Goal: Information Seeking & Learning: Learn about a topic

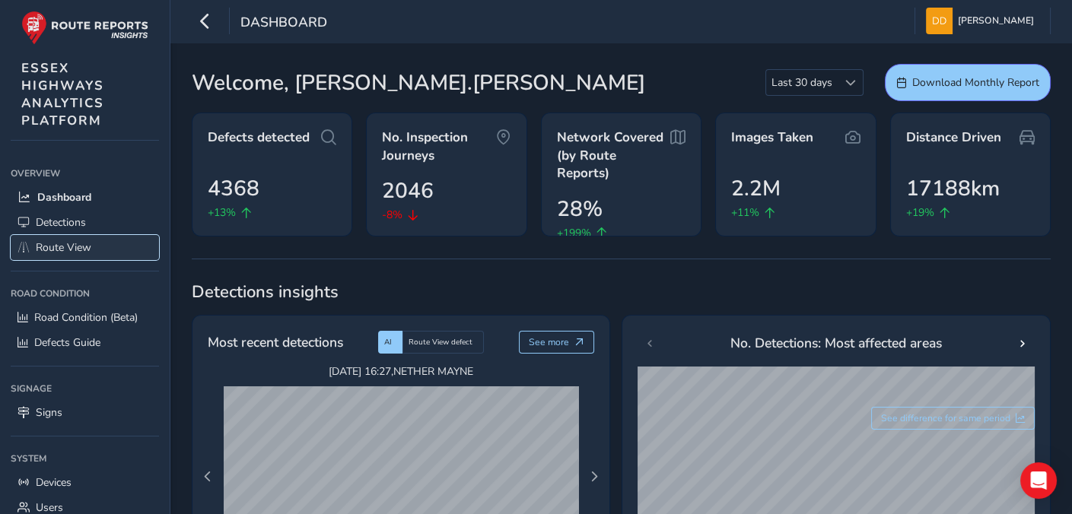
click at [77, 248] on span "Route View" at bounding box center [64, 247] width 56 height 14
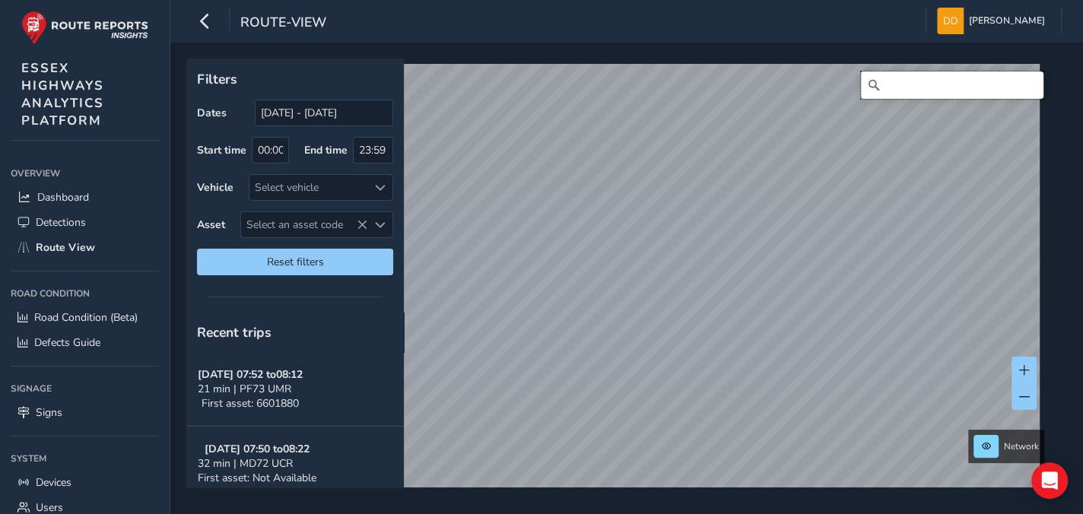
click at [881, 84] on input "Search" at bounding box center [952, 84] width 183 height 27
type input "Main Road Great Leighs"
click at [1027, 82] on icon "Clear" at bounding box center [1031, 85] width 9 height 9
type input "3"
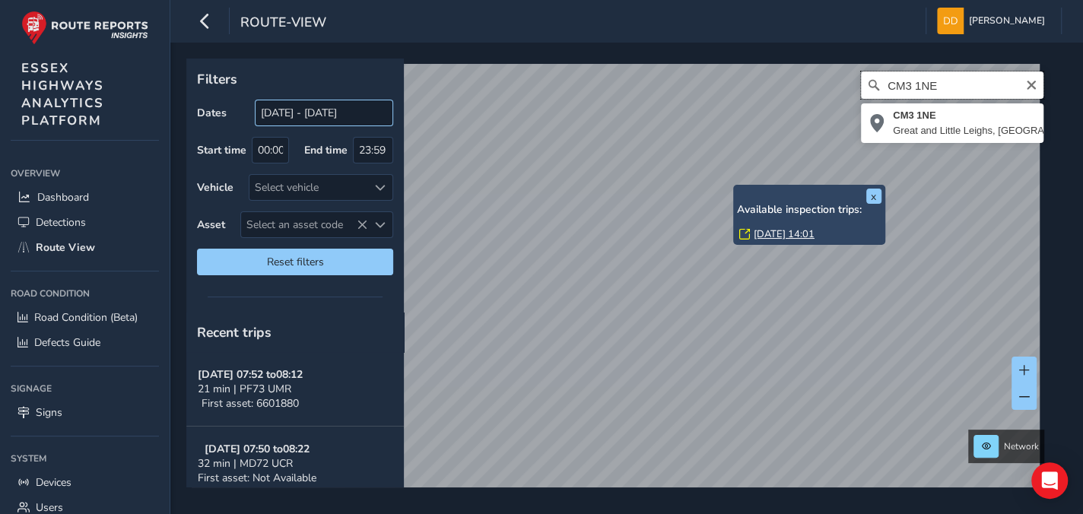
type input "CM3 1NE"
click at [313, 114] on input "[DATE] - [DATE]" at bounding box center [324, 113] width 138 height 27
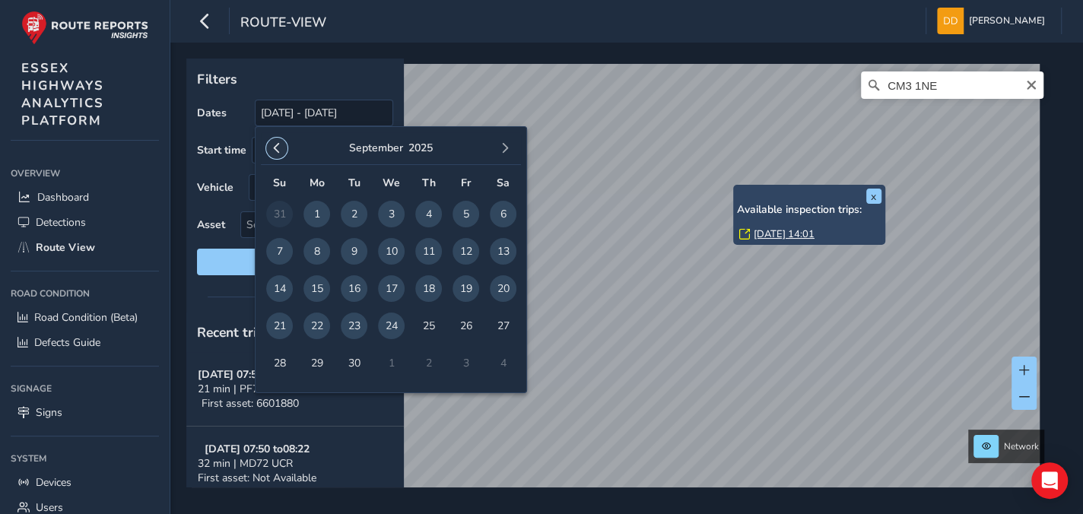
click at [280, 147] on span "button" at bounding box center [277, 148] width 11 height 11
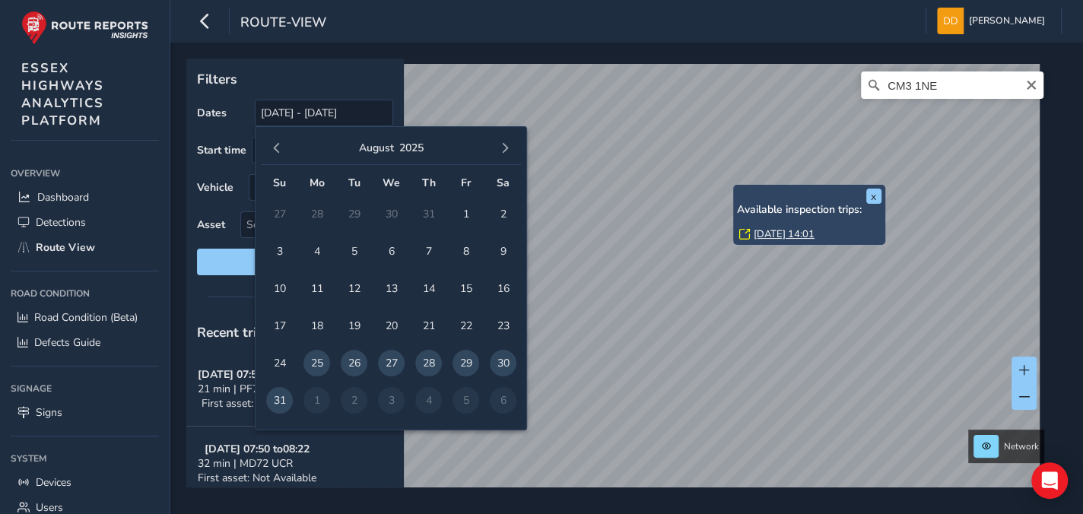
click at [280, 147] on span "button" at bounding box center [277, 148] width 11 height 11
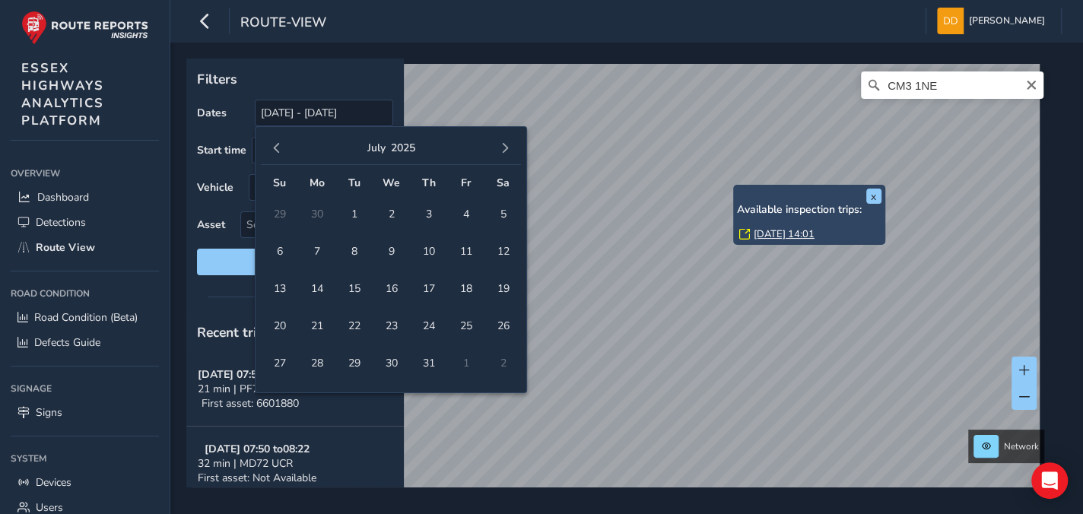
click at [280, 147] on span "button" at bounding box center [277, 148] width 11 height 11
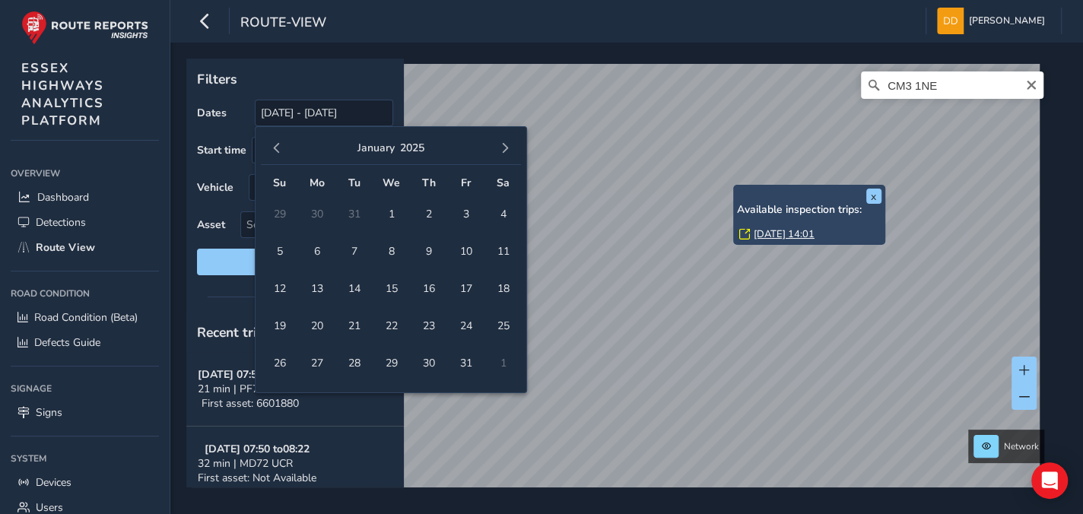
click at [280, 147] on span "button" at bounding box center [277, 148] width 11 height 11
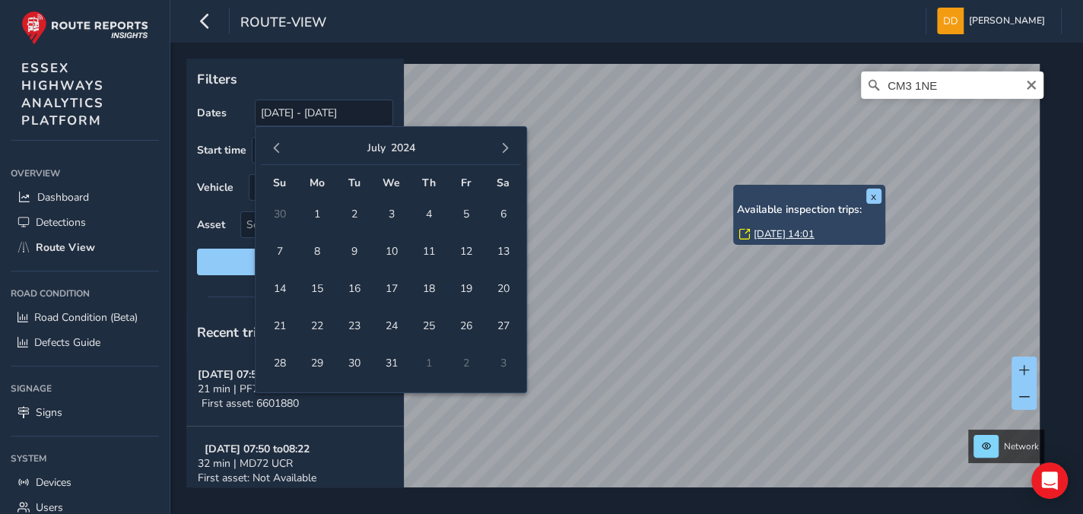
click at [280, 147] on span "button" at bounding box center [277, 148] width 11 height 11
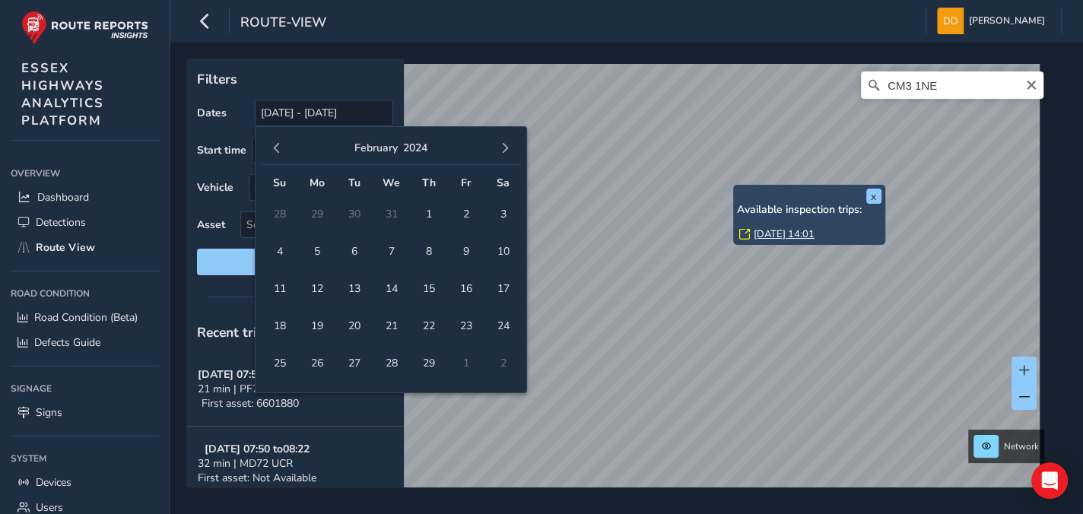
click at [280, 147] on span "button" at bounding box center [277, 148] width 11 height 11
click at [392, 218] on span "1" at bounding box center [391, 214] width 27 height 27
type input "[DATE]"
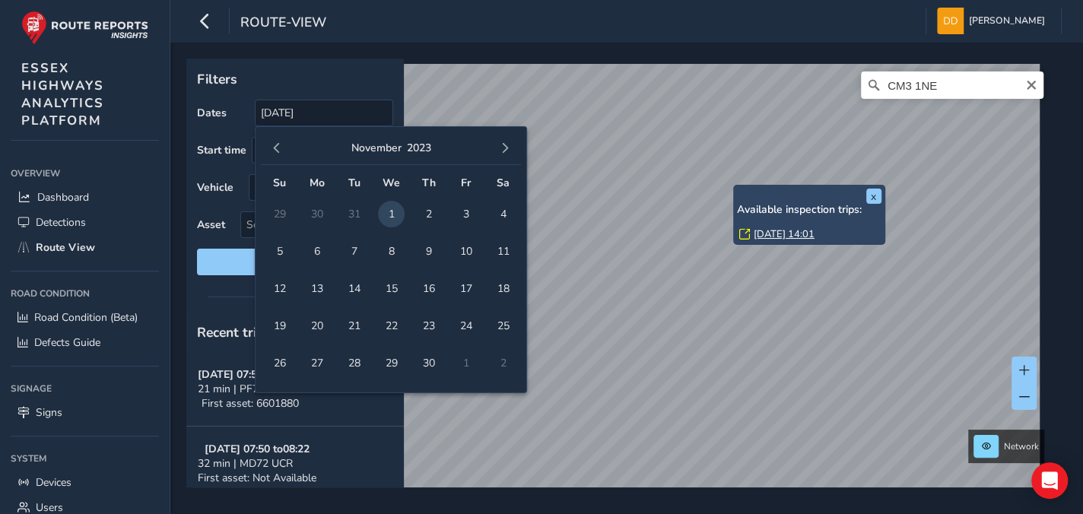
click at [767, 232] on link "[DATE] 14:01" at bounding box center [784, 234] width 61 height 14
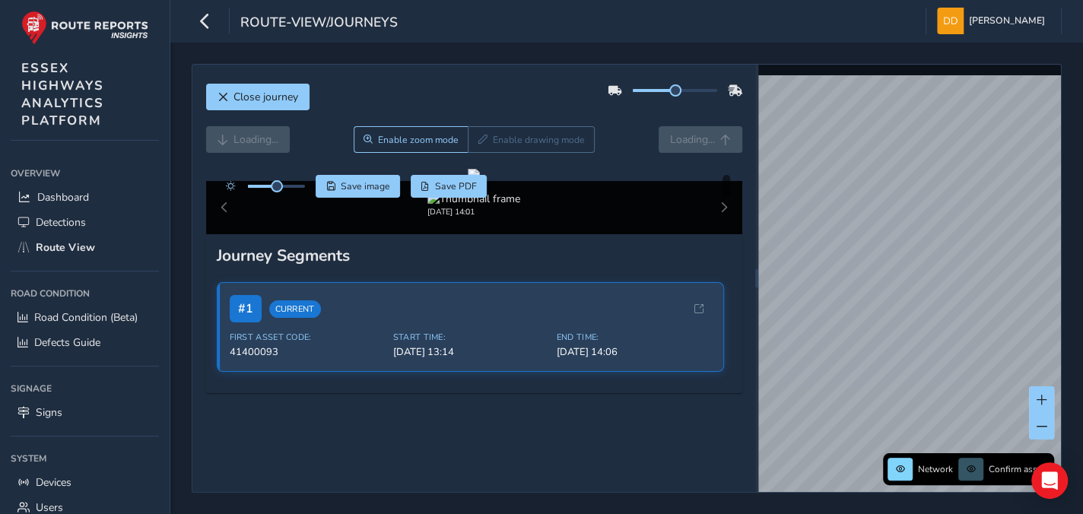
scroll to position [110, 0]
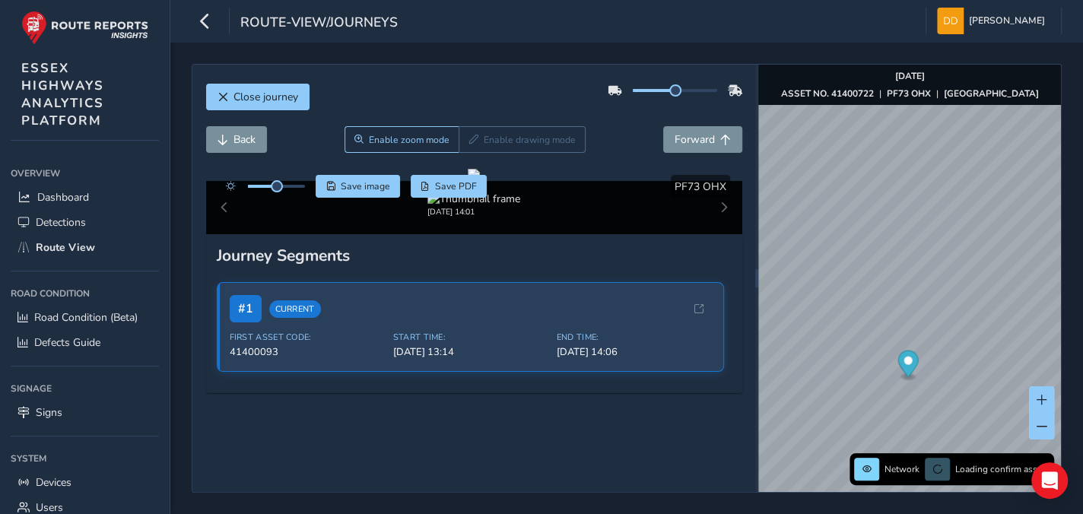
click at [715, 234] on div "[DATE] 14:01" at bounding box center [474, 207] width 536 height 53
click at [223, 234] on div "[DATE] 14:01" at bounding box center [474, 207] width 536 height 53
click at [710, 234] on div "[DATE] 14:01" at bounding box center [474, 207] width 536 height 53
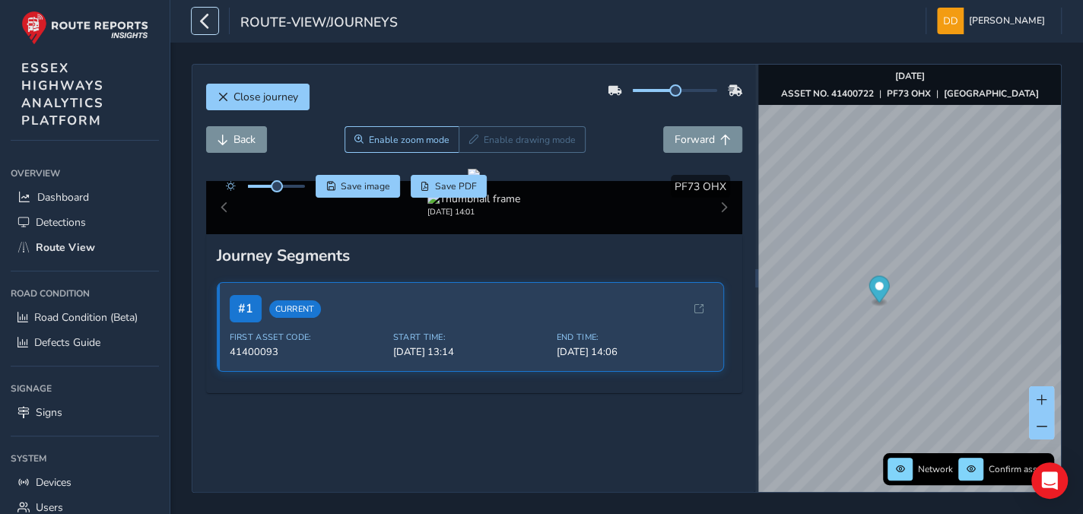
click at [208, 20] on icon "button" at bounding box center [205, 21] width 16 height 27
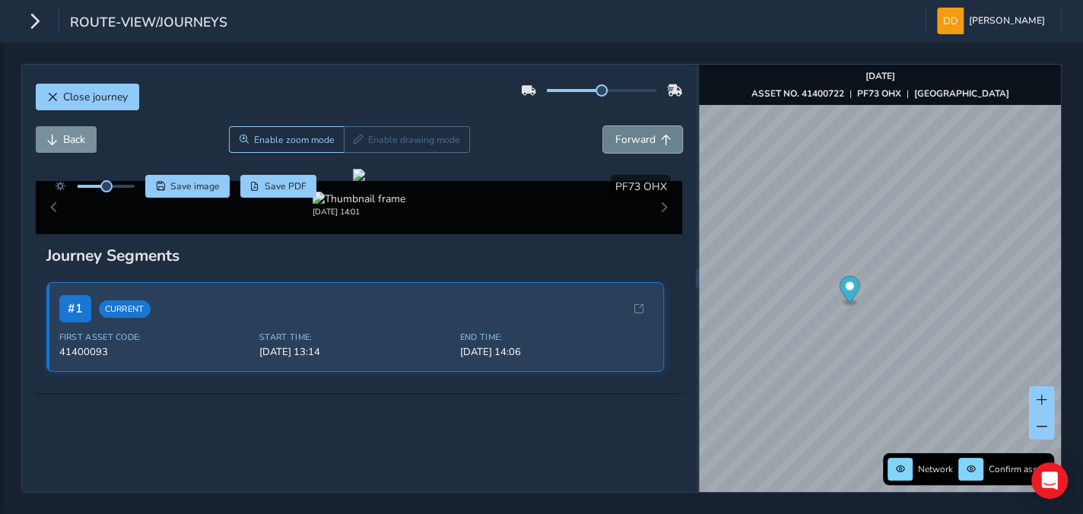
click at [630, 139] on span "Forward" at bounding box center [635, 139] width 40 height 14
click at [632, 138] on span "Forward" at bounding box center [635, 139] width 40 height 14
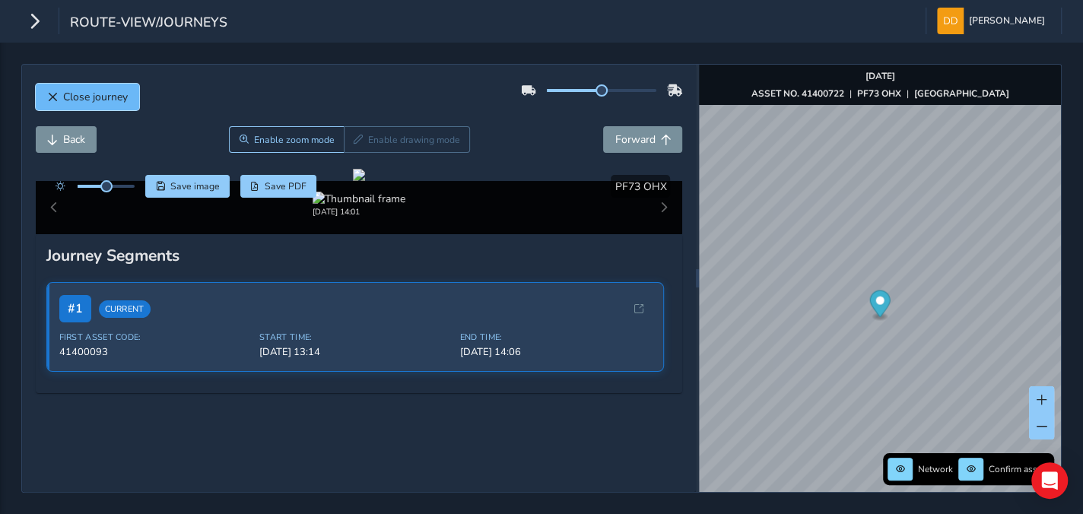
click at [109, 92] on span "Close journey" at bounding box center [95, 97] width 65 height 14
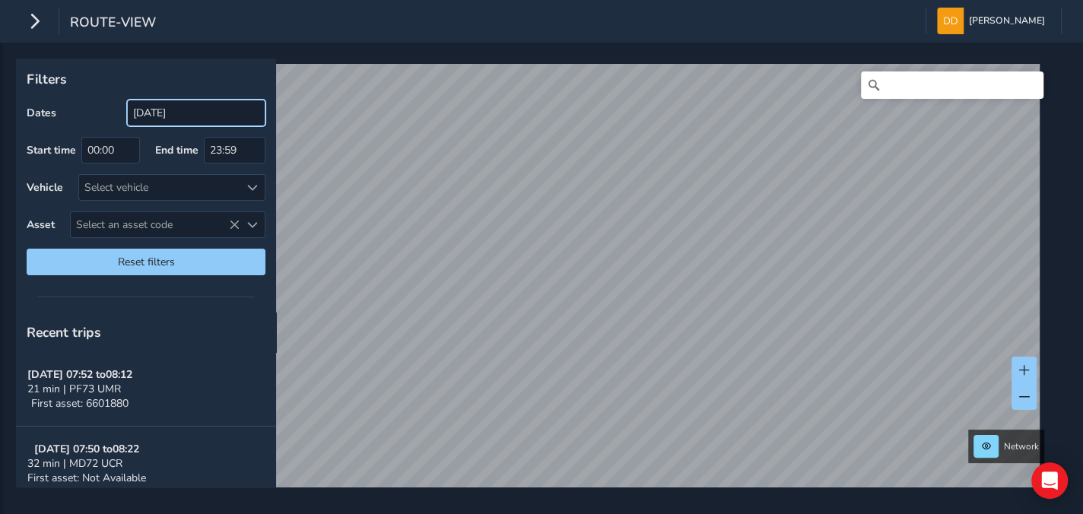
click at [196, 112] on input "[DATE]" at bounding box center [196, 113] width 138 height 27
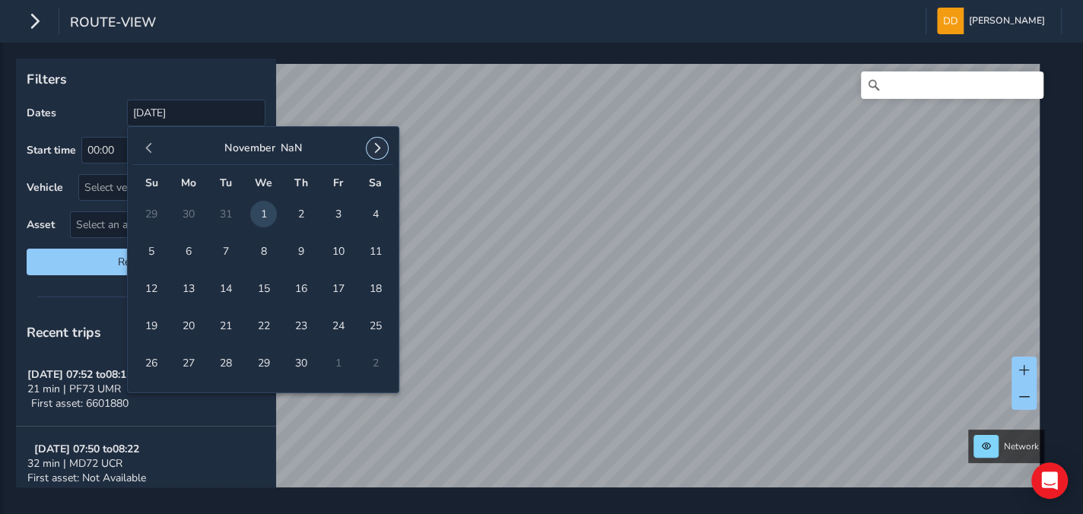
click at [378, 148] on span "button" at bounding box center [377, 148] width 11 height 11
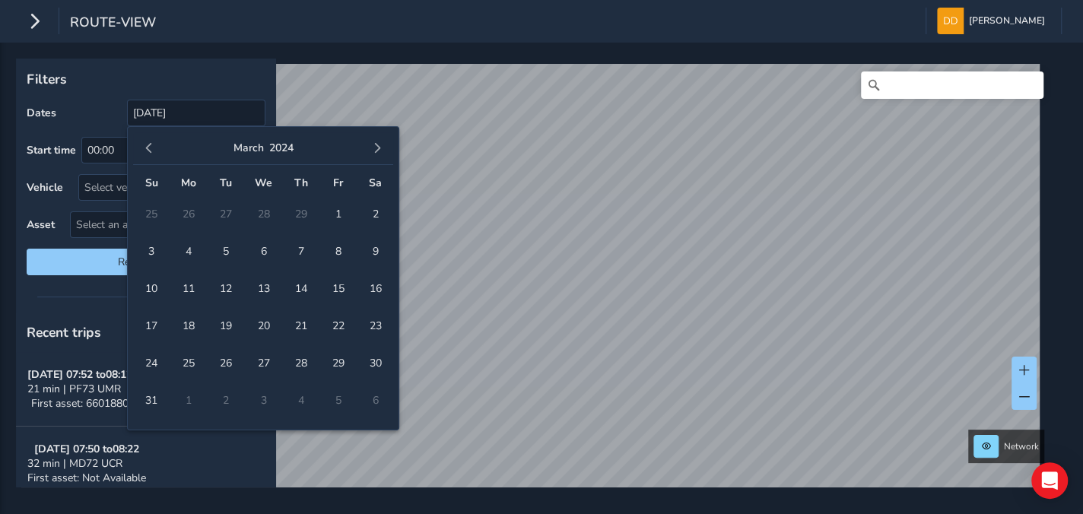
click at [378, 148] on span "button" at bounding box center [377, 148] width 11 height 11
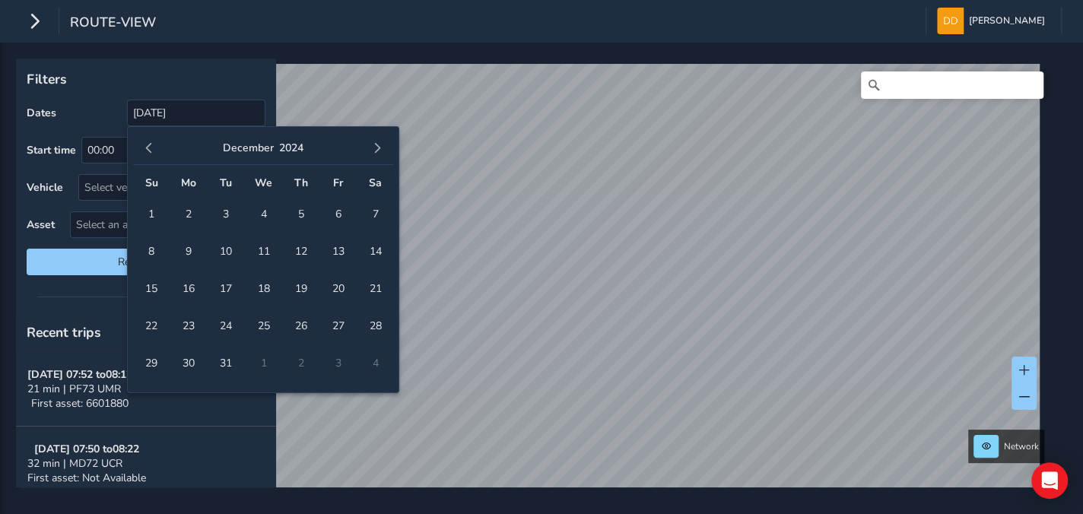
click at [378, 148] on span "button" at bounding box center [377, 148] width 11 height 11
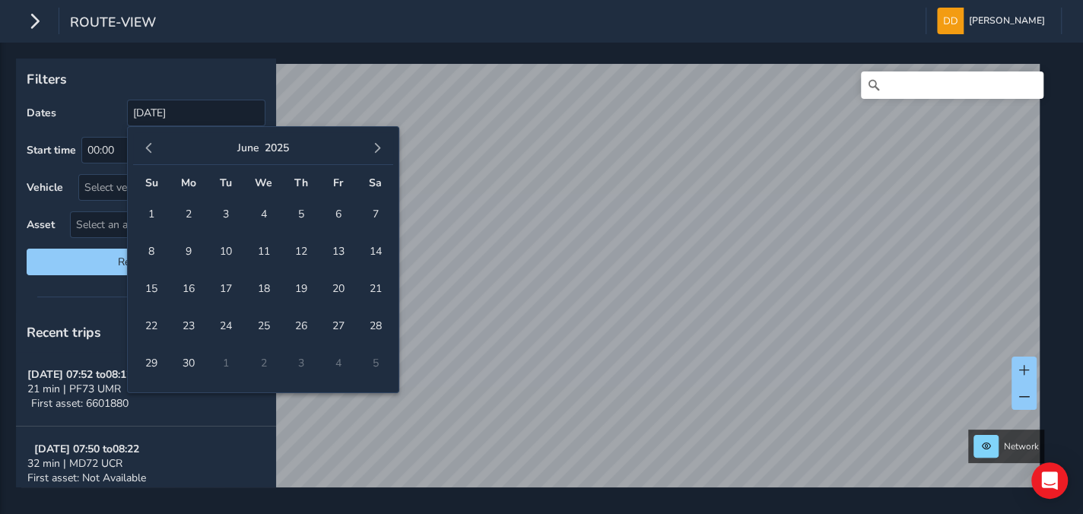
click at [378, 148] on span "button" at bounding box center [377, 148] width 11 height 11
click at [147, 148] on span "button" at bounding box center [149, 148] width 11 height 11
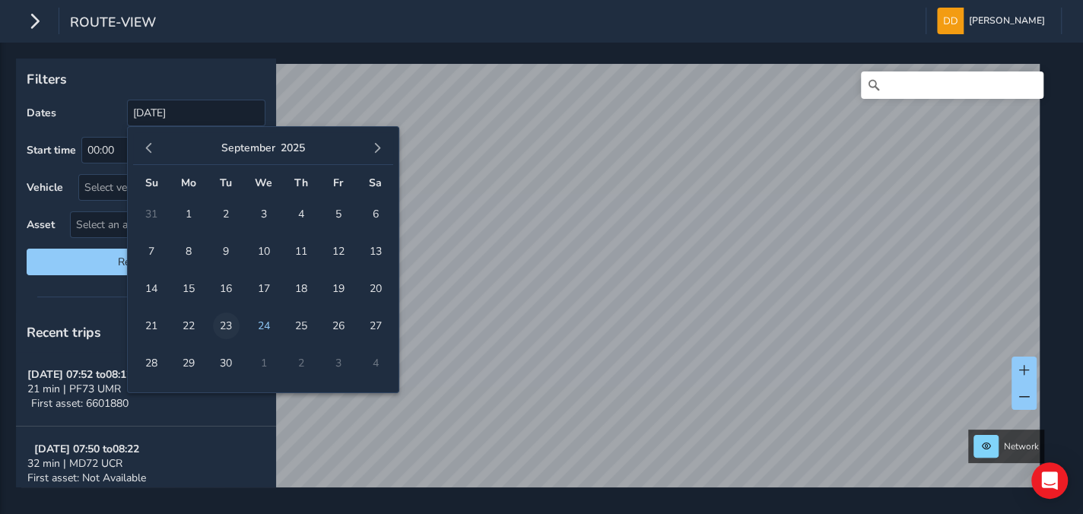
click at [226, 324] on span "23" at bounding box center [226, 326] width 27 height 27
type input "[DATE] - [DATE]"
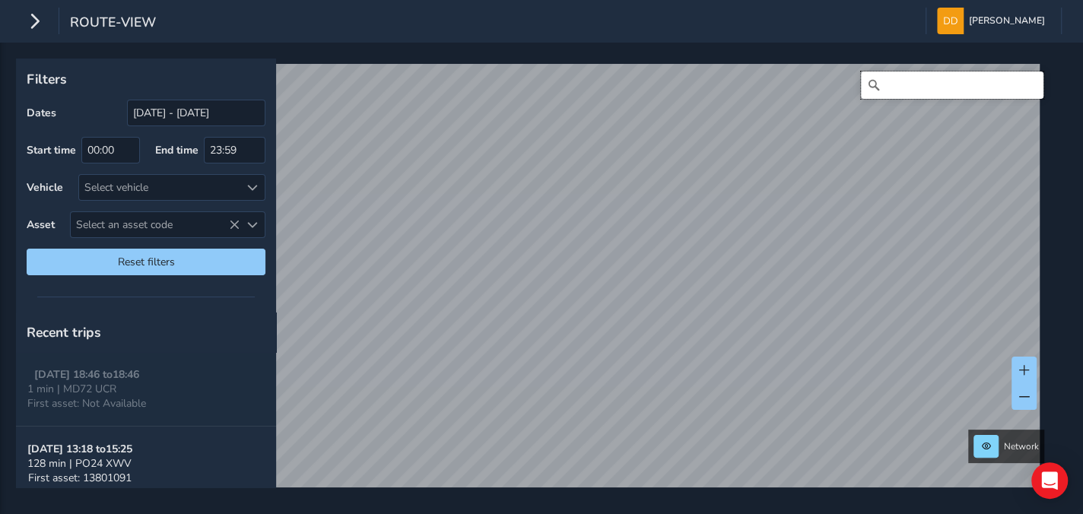
click at [913, 89] on input "Search" at bounding box center [952, 84] width 183 height 27
click at [935, 84] on input "CM3 1NE" at bounding box center [952, 84] width 183 height 27
type input "C"
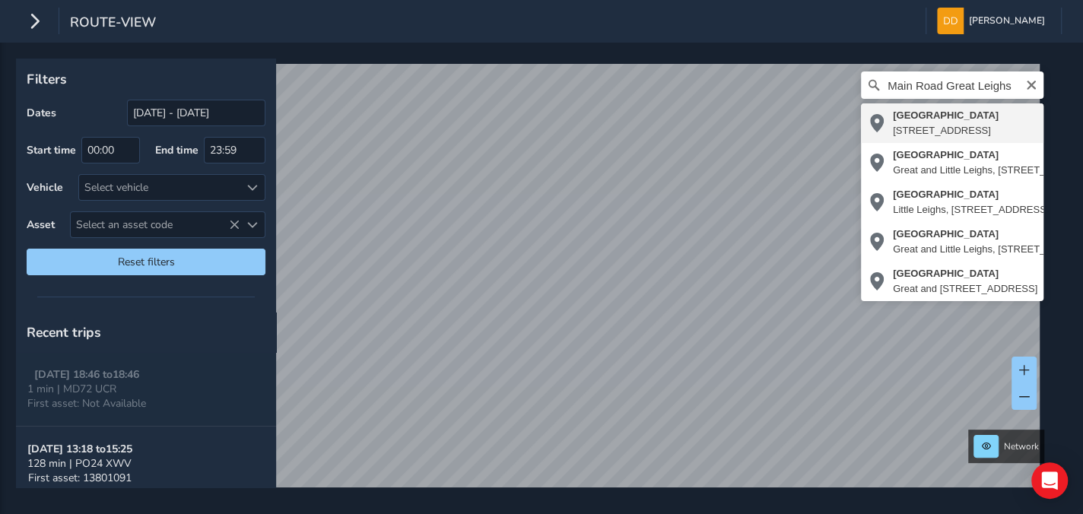
type input "[STREET_ADDRESS]"
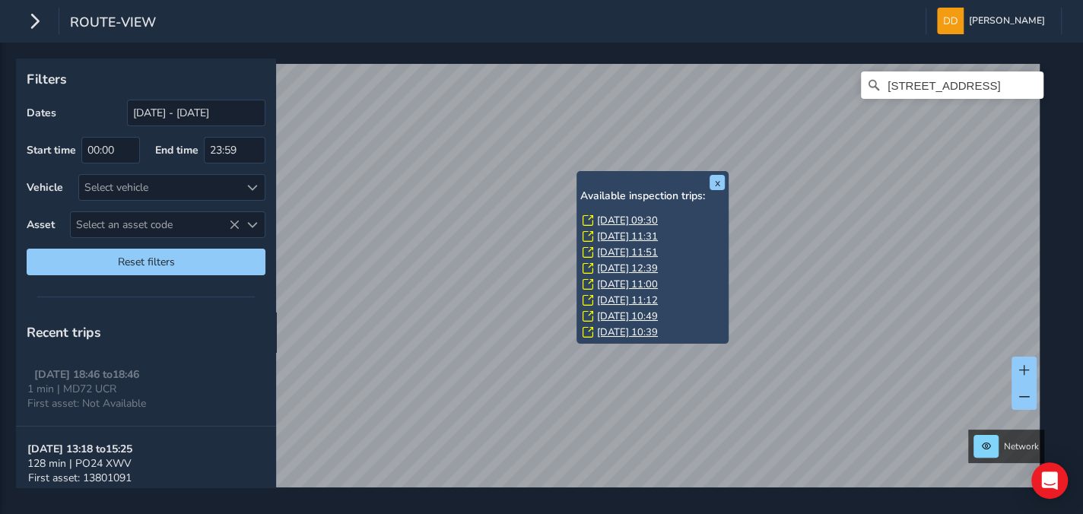
scroll to position [13, 0]
click at [622, 329] on link "[DATE] 10:39" at bounding box center [627, 333] width 61 height 14
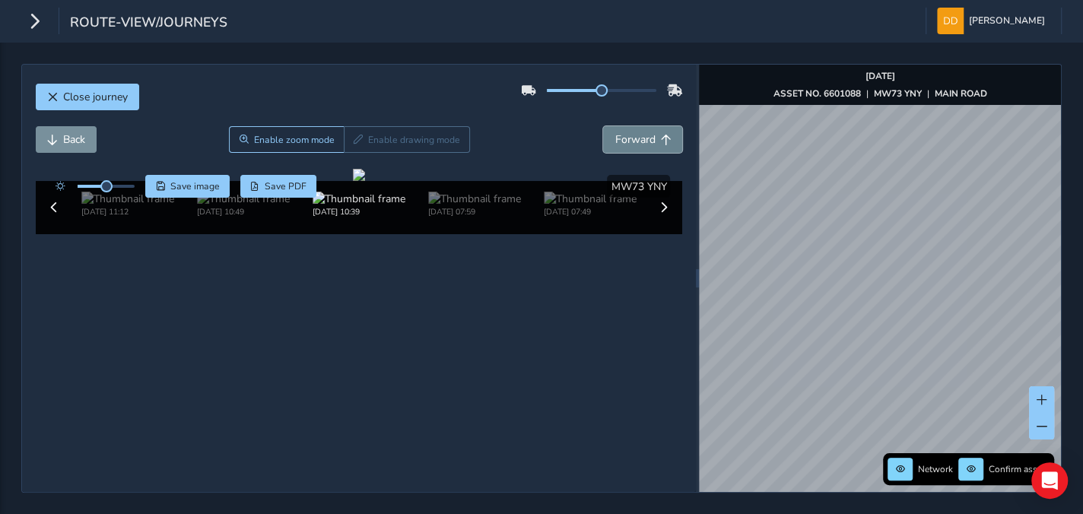
click at [633, 139] on span "Forward" at bounding box center [635, 139] width 40 height 14
click at [628, 132] on span "Forward" at bounding box center [635, 139] width 40 height 14
click at [116, 90] on span "Close journey" at bounding box center [95, 97] width 65 height 14
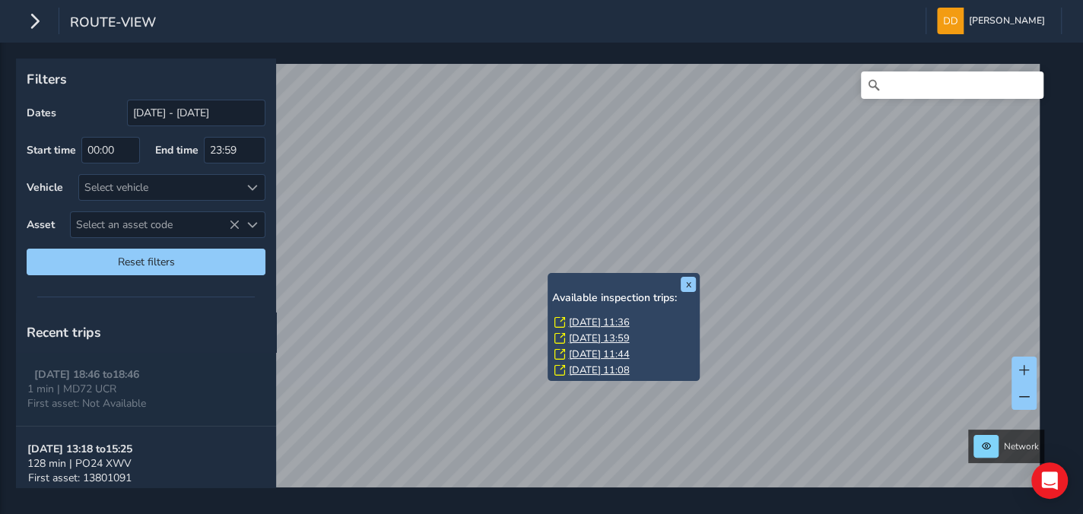
click at [576, 319] on link "[DATE] 11:36" at bounding box center [598, 323] width 61 height 14
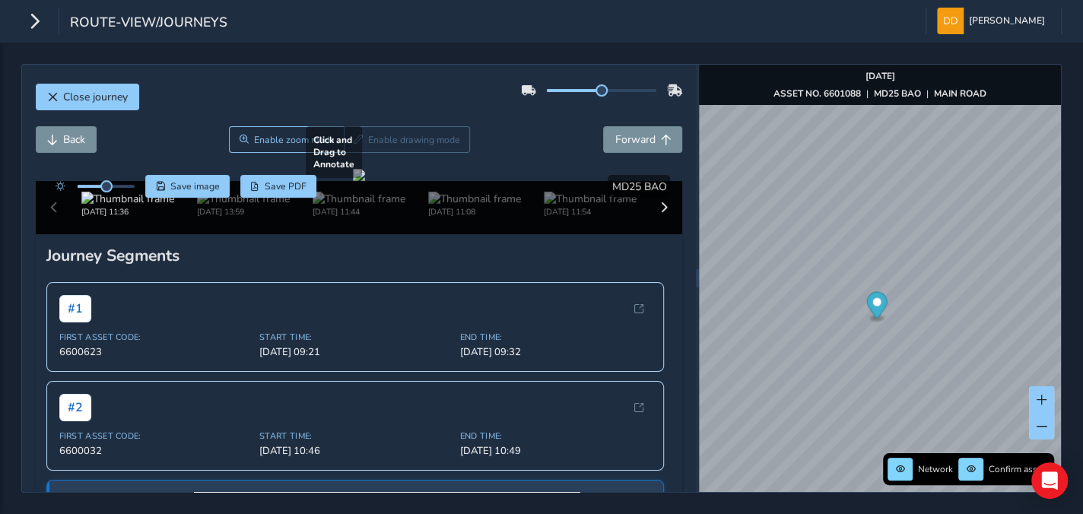
drag, startPoint x: 450, startPoint y: 310, endPoint x: 576, endPoint y: 269, distance: 131.8
click at [365, 181] on div at bounding box center [359, 175] width 12 height 12
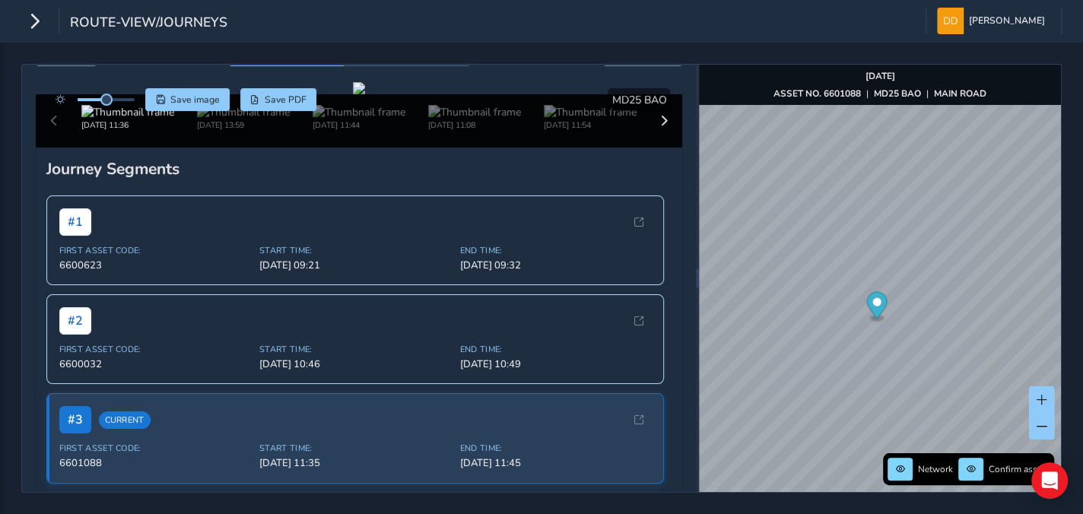
scroll to position [84, 0]
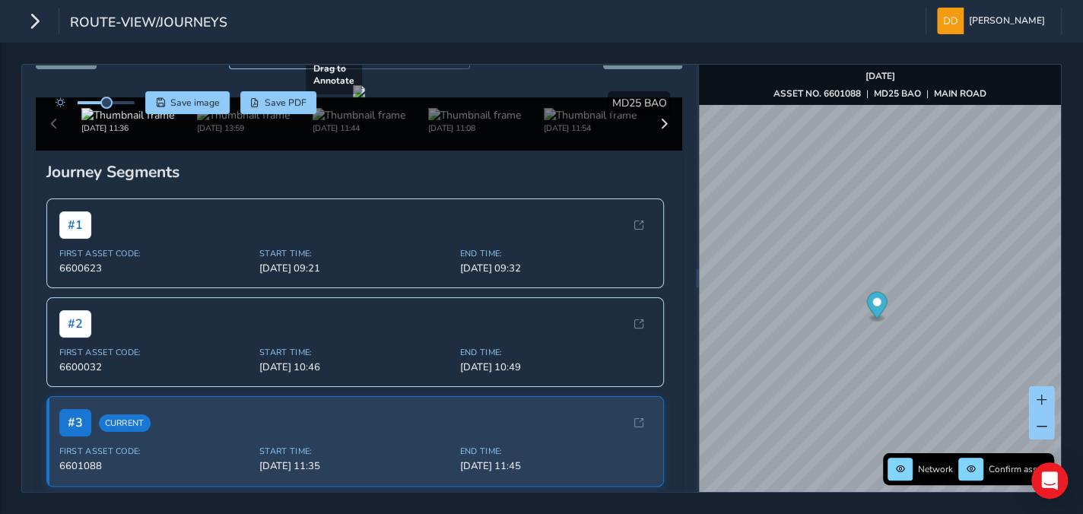
drag, startPoint x: 328, startPoint y: 285, endPoint x: 408, endPoint y: 266, distance: 82.8
click at [365, 97] on div at bounding box center [359, 91] width 12 height 12
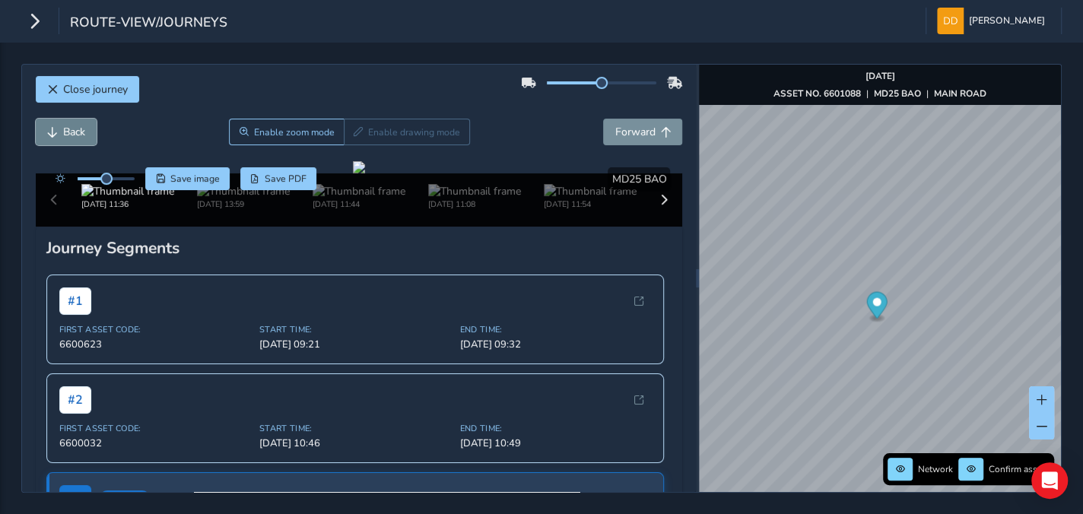
click at [68, 132] on span "Back" at bounding box center [74, 132] width 22 height 14
drag, startPoint x: 357, startPoint y: 352, endPoint x: 297, endPoint y: 328, distance: 64.8
click at [353, 173] on div at bounding box center [359, 167] width 12 height 12
click at [71, 132] on span "Back" at bounding box center [74, 132] width 22 height 14
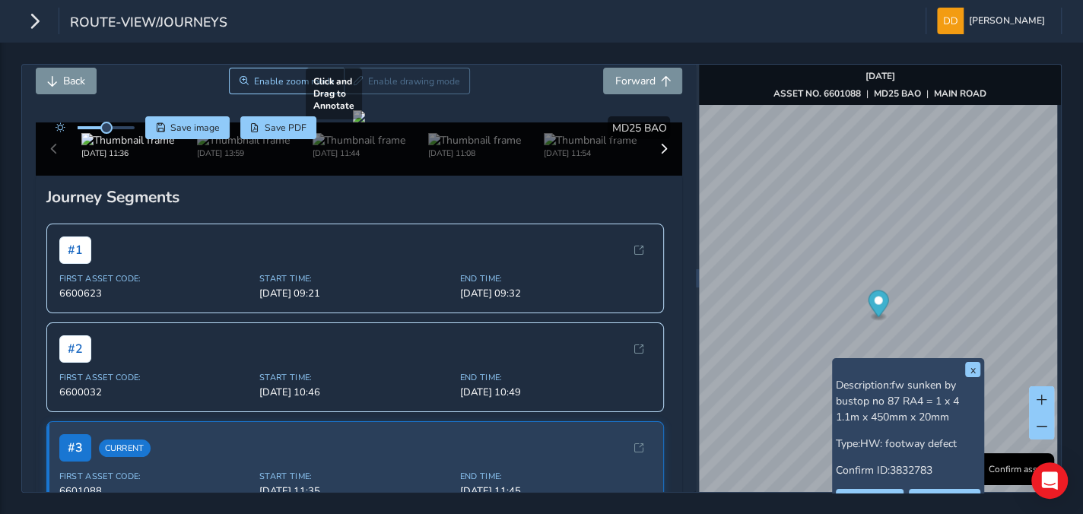
scroll to position [80, 0]
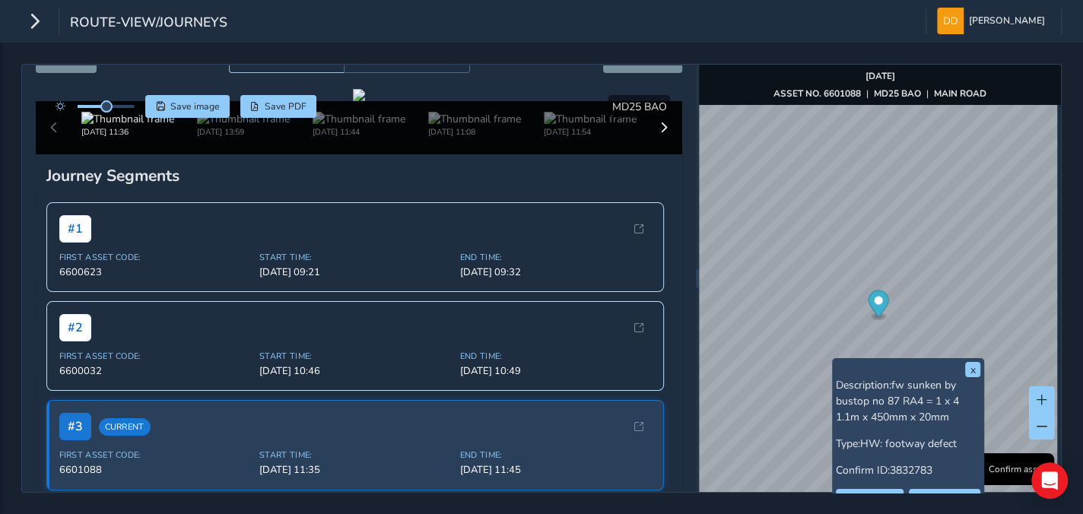
click at [113, 105] on div at bounding box center [106, 106] width 57 height 3
click at [189, 108] on span "Save image" at bounding box center [194, 106] width 49 height 12
click at [265, 110] on span "Save PDF" at bounding box center [286, 106] width 42 height 12
click at [191, 107] on span "Save image" at bounding box center [194, 106] width 49 height 12
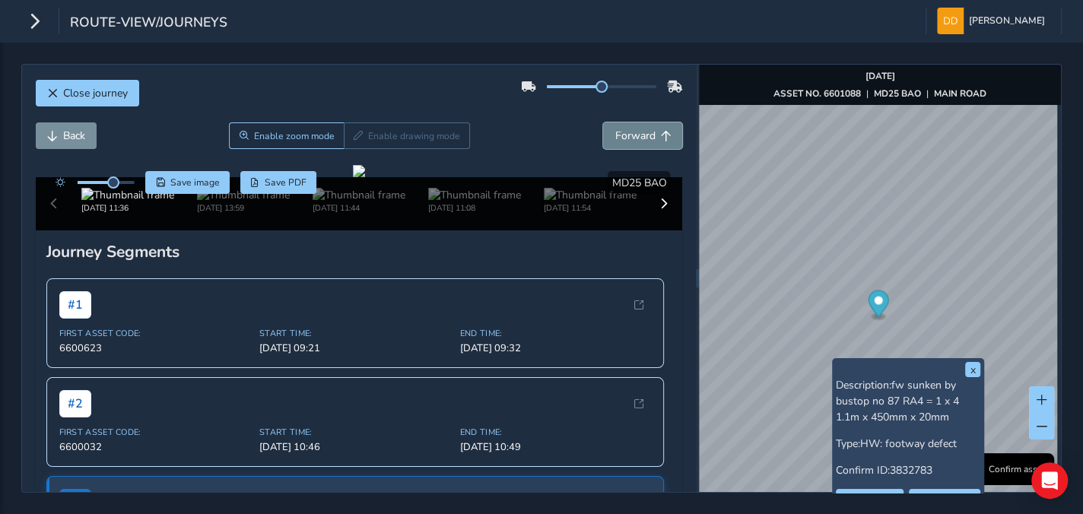
click at [640, 134] on button "Forward" at bounding box center [642, 135] width 79 height 27
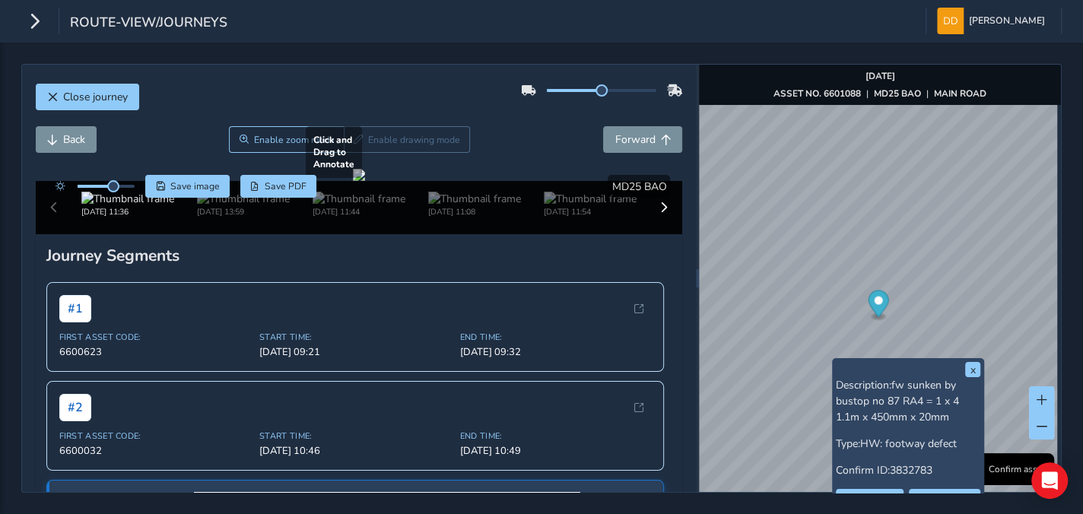
click at [353, 181] on div at bounding box center [359, 175] width 12 height 12
click at [628, 140] on span "Forward" at bounding box center [635, 139] width 40 height 14
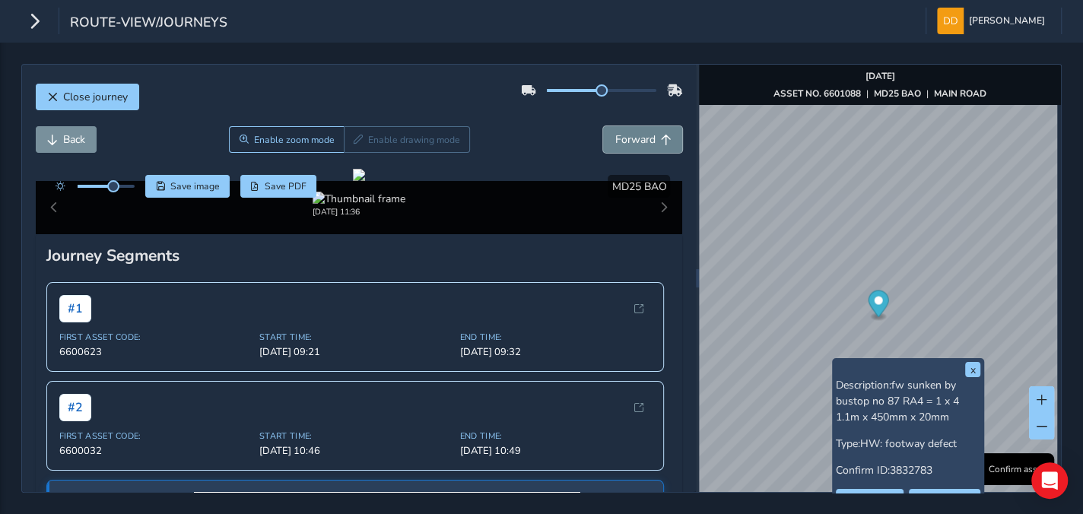
click at [615, 142] on span "Forward" at bounding box center [635, 139] width 40 height 14
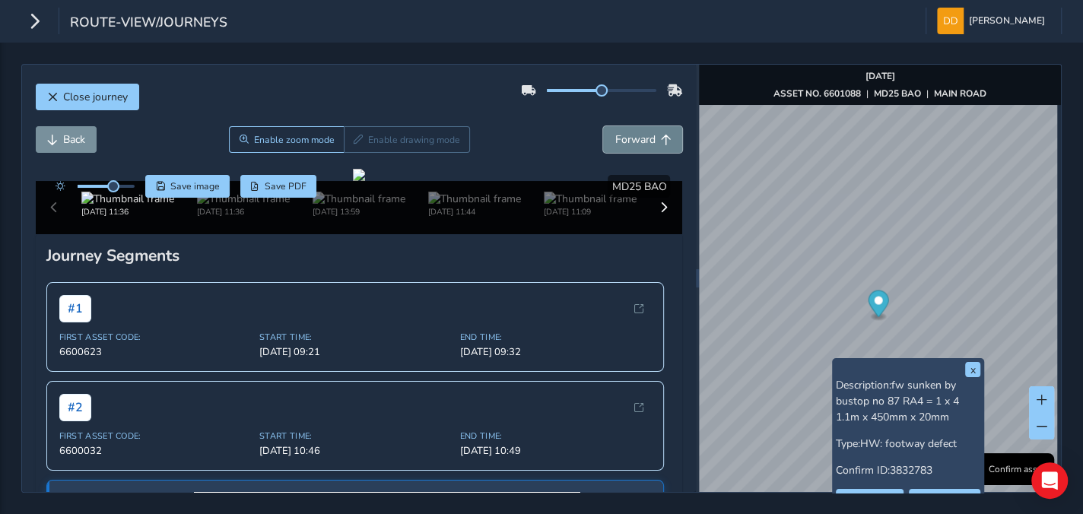
click at [615, 142] on span "Forward" at bounding box center [635, 139] width 40 height 14
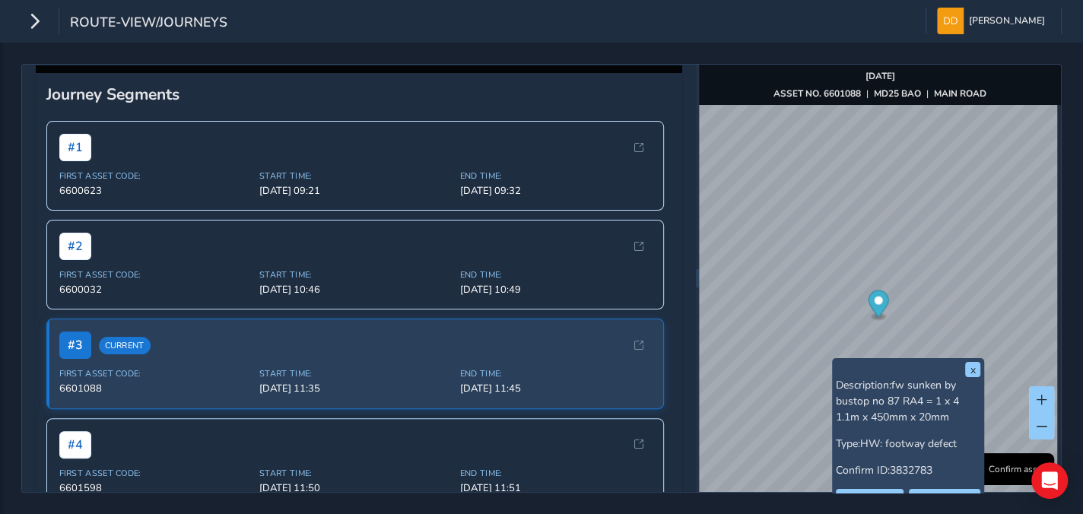
scroll to position [9, 0]
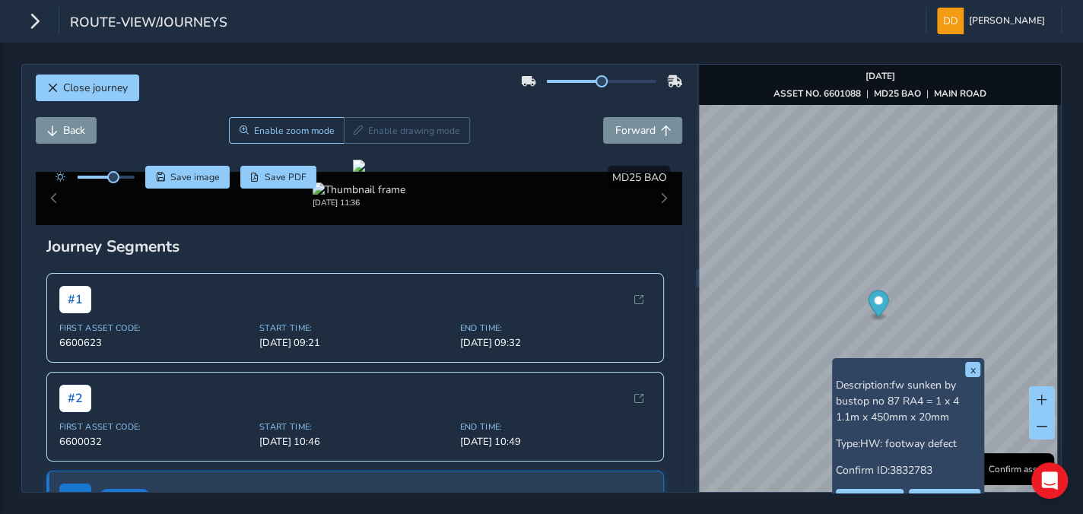
click at [601, 80] on div at bounding box center [602, 81] width 110 height 3
click at [614, 81] on div at bounding box center [602, 81] width 162 height 24
click at [619, 80] on div at bounding box center [602, 81] width 110 height 3
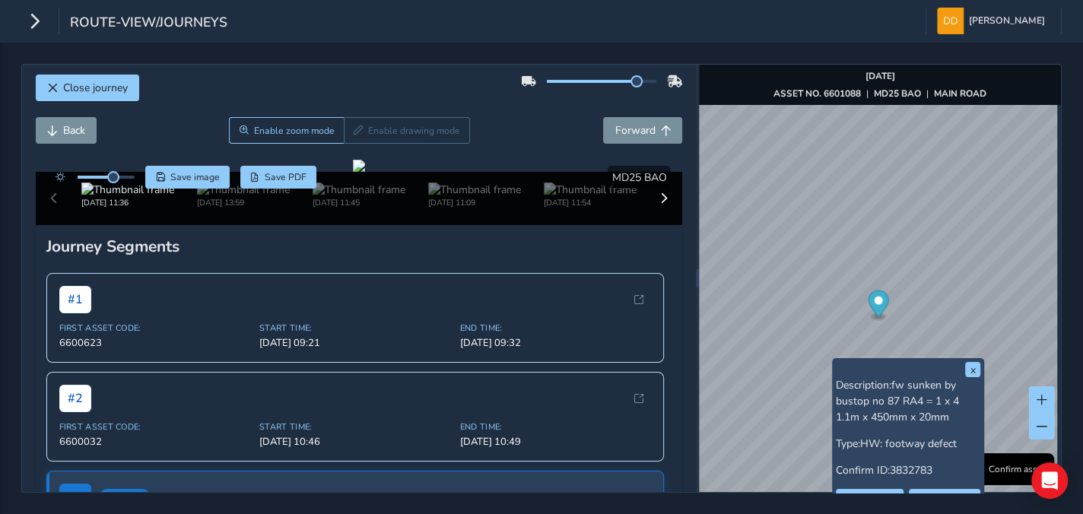
click at [585, 80] on span at bounding box center [592, 81] width 90 height 3
click at [630, 79] on span at bounding box center [636, 81] width 12 height 12
click at [615, 134] on span "Forward" at bounding box center [635, 130] width 40 height 14
drag, startPoint x: 467, startPoint y: 282, endPoint x: 380, endPoint y: 275, distance: 87.0
click at [365, 172] on div at bounding box center [359, 166] width 12 height 12
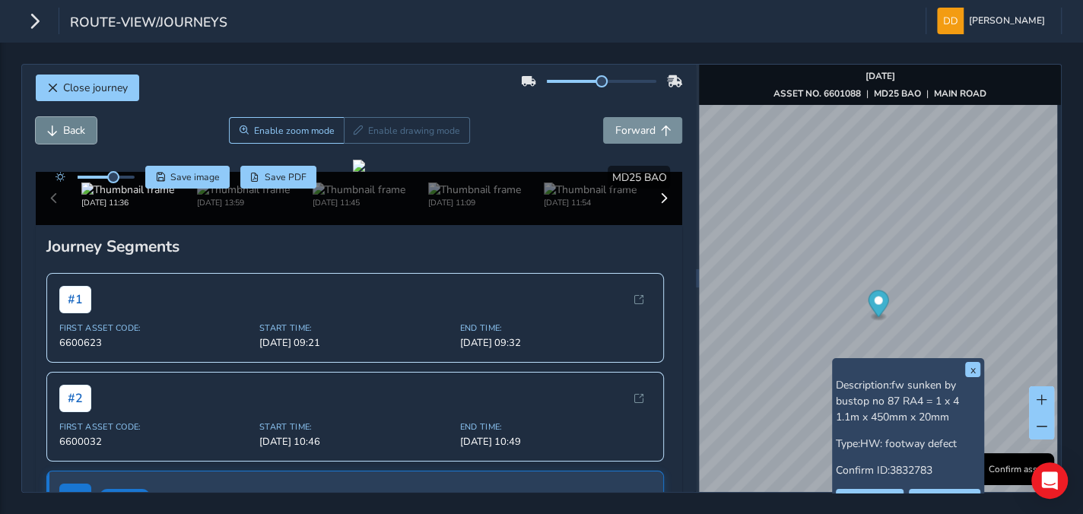
click at [80, 125] on span "Back" at bounding box center [74, 130] width 22 height 14
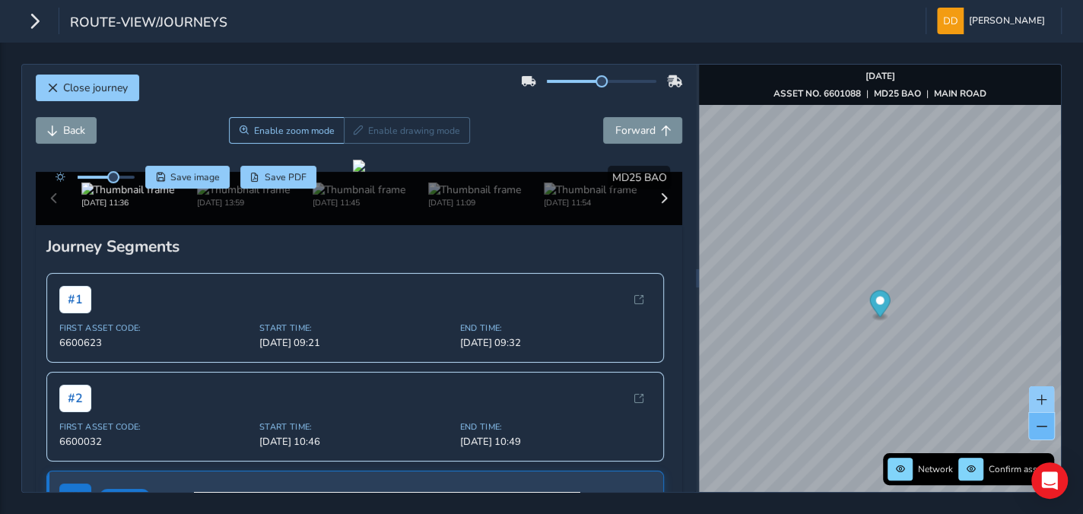
click at [1044, 428] on span at bounding box center [1042, 426] width 11 height 11
click at [1040, 426] on span at bounding box center [1042, 426] width 11 height 11
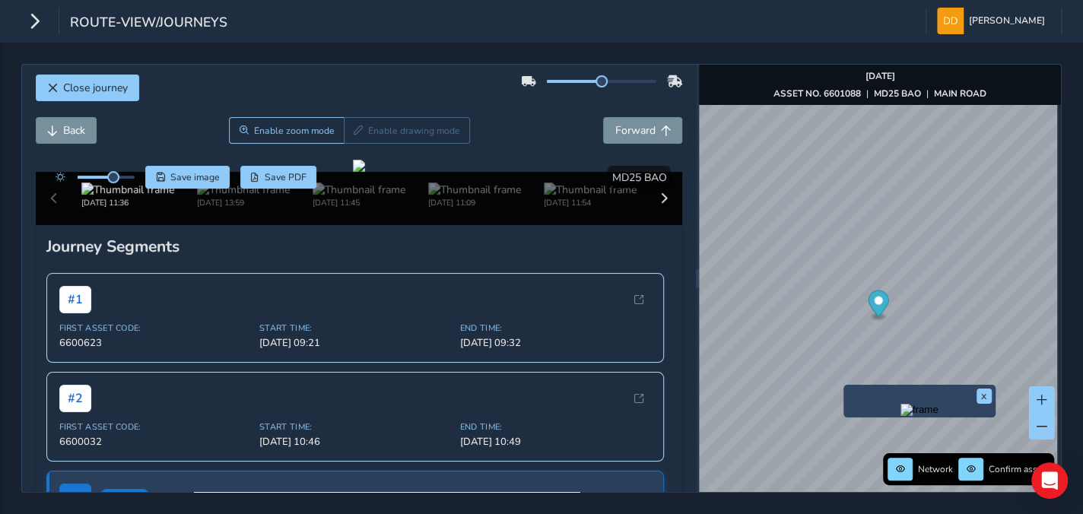
click at [843, 390] on div "x" at bounding box center [919, 401] width 152 height 33
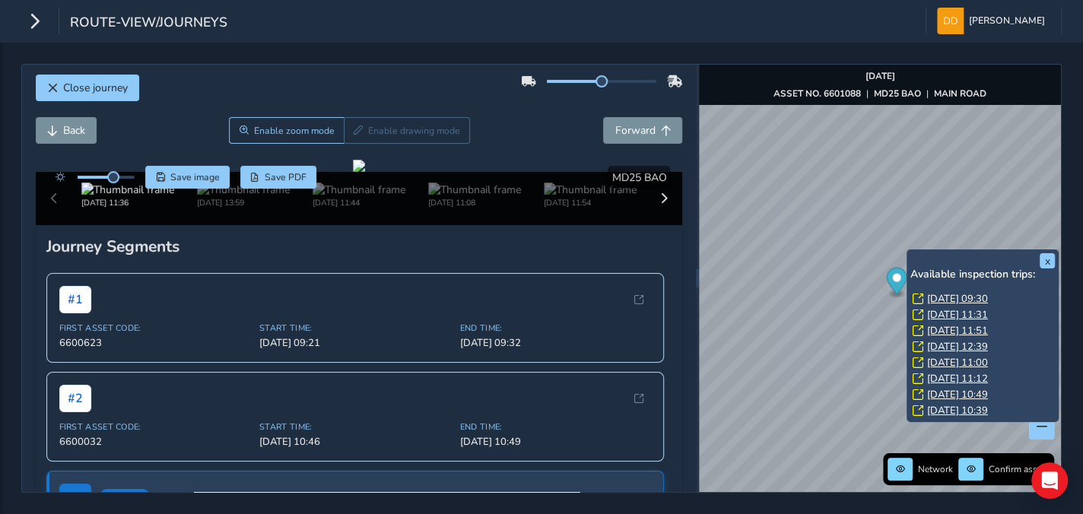
scroll to position [13, 0]
click at [975, 409] on link "[DATE] 12:12" at bounding box center [957, 414] width 61 height 14
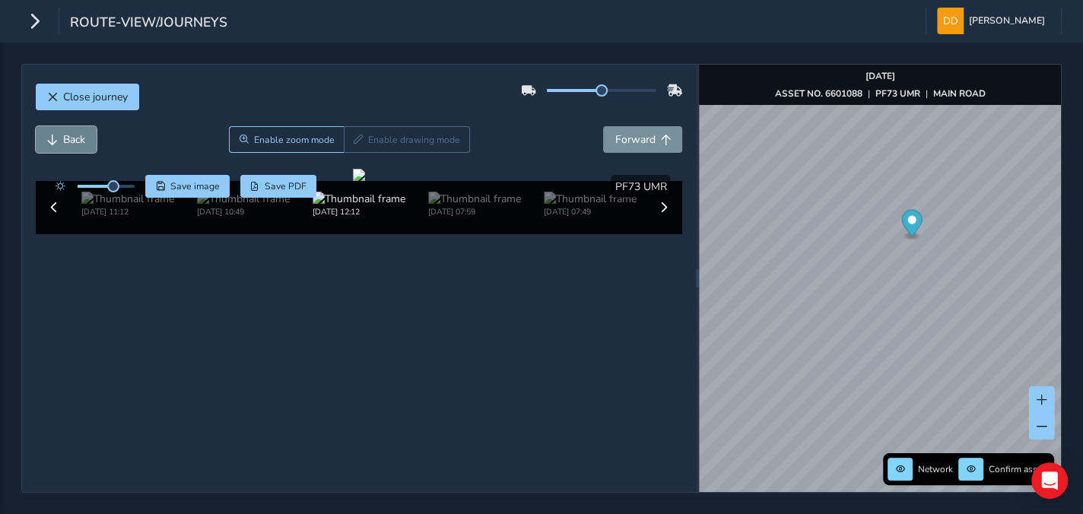
click at [74, 137] on span "Back" at bounding box center [74, 139] width 22 height 14
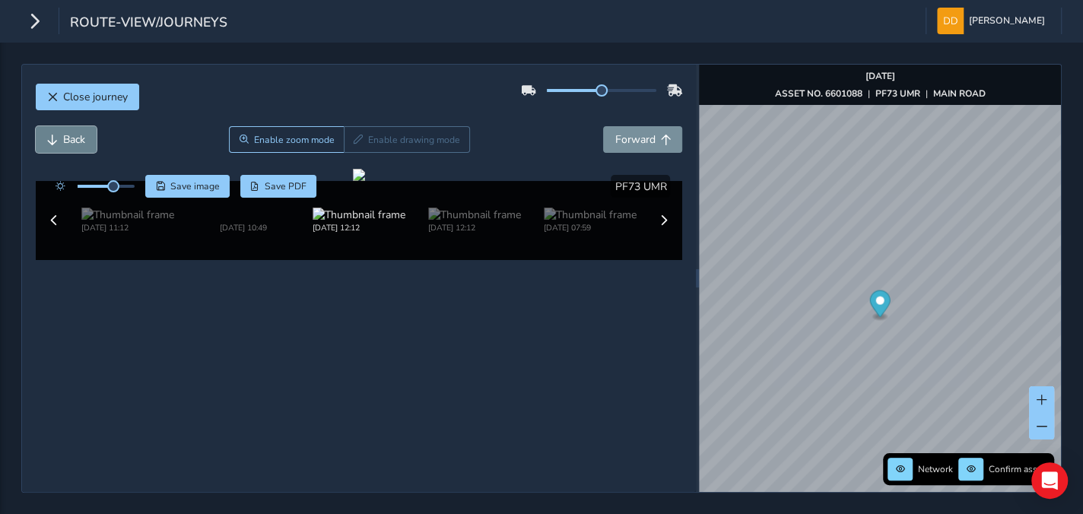
click at [74, 137] on span "Back" at bounding box center [74, 139] width 22 height 14
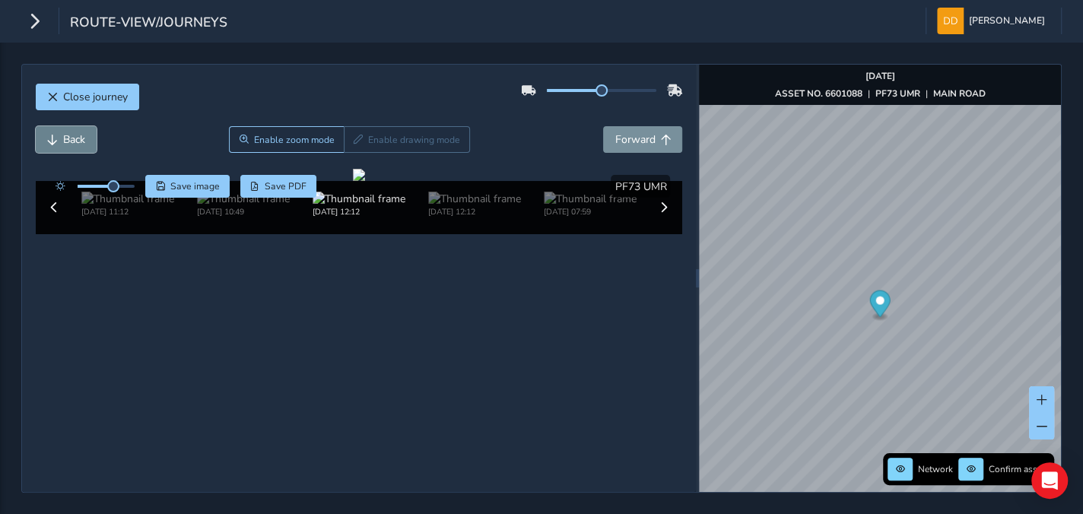
click at [74, 137] on span "Back" at bounding box center [74, 139] width 22 height 14
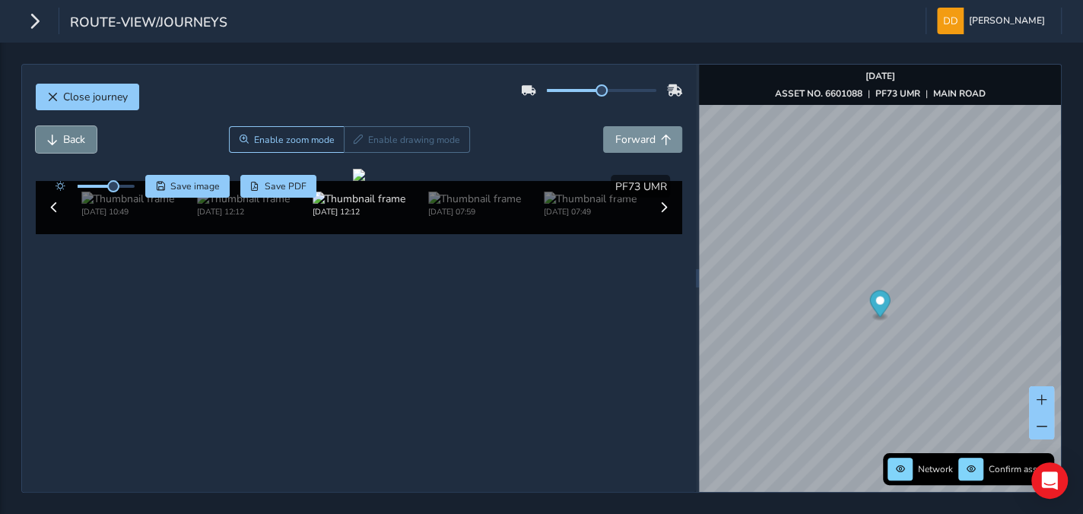
click at [74, 137] on span "Back" at bounding box center [74, 139] width 22 height 14
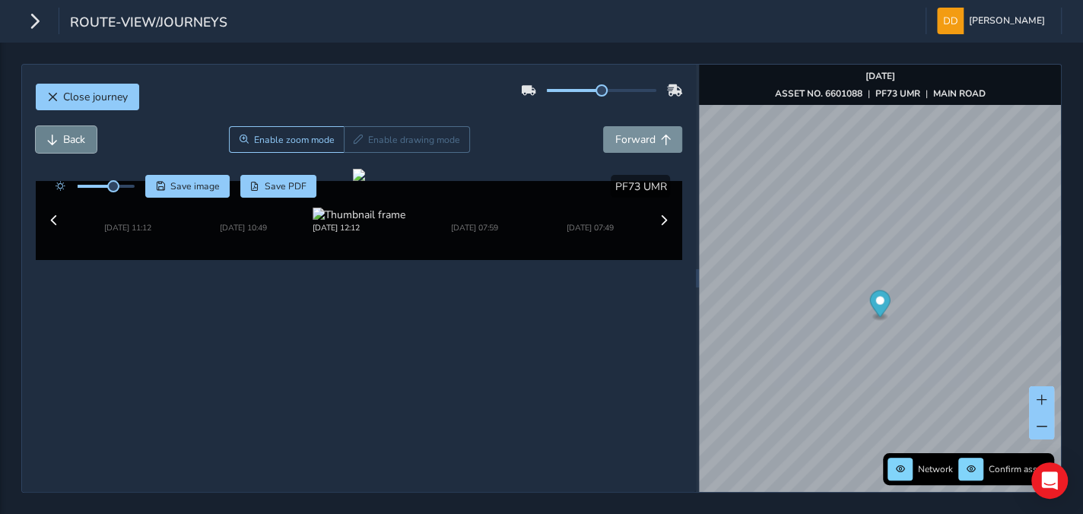
click at [74, 137] on span "Back" at bounding box center [74, 139] width 22 height 14
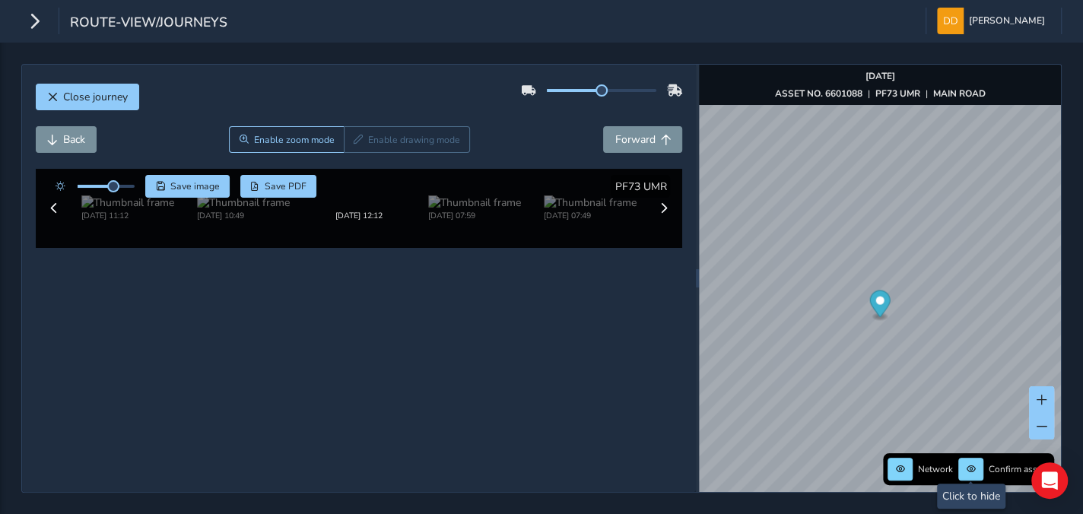
click at [82, 154] on div "Back Enable zoom mode Enable drawing mode Forward" at bounding box center [359, 147] width 647 height 43
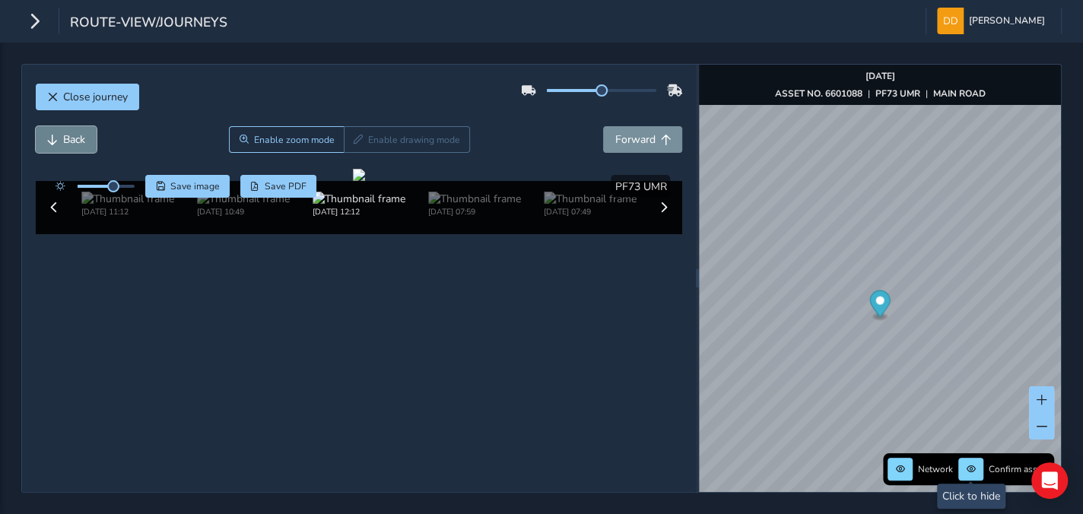
click at [78, 142] on span "Back" at bounding box center [74, 139] width 22 height 14
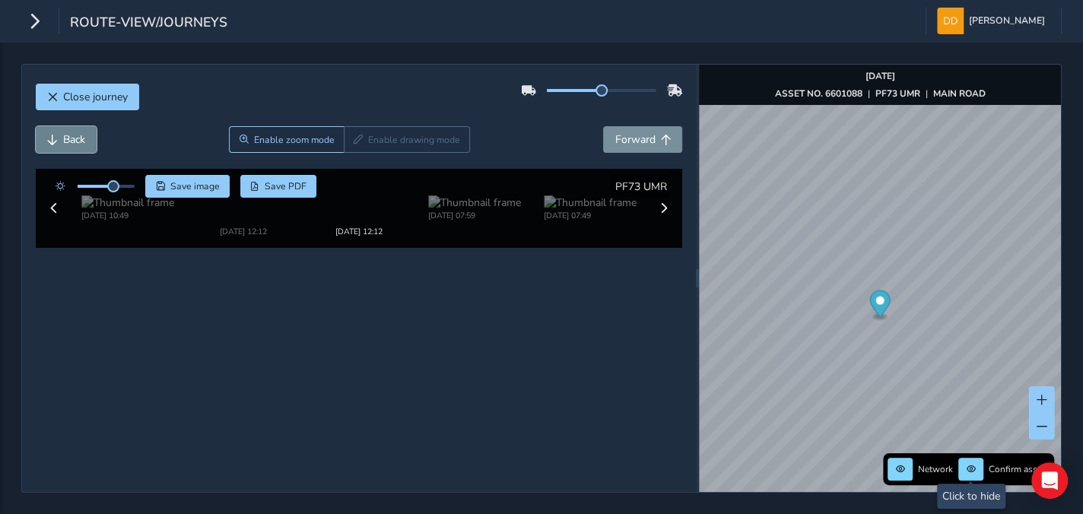
click at [78, 142] on span "Back" at bounding box center [74, 139] width 22 height 14
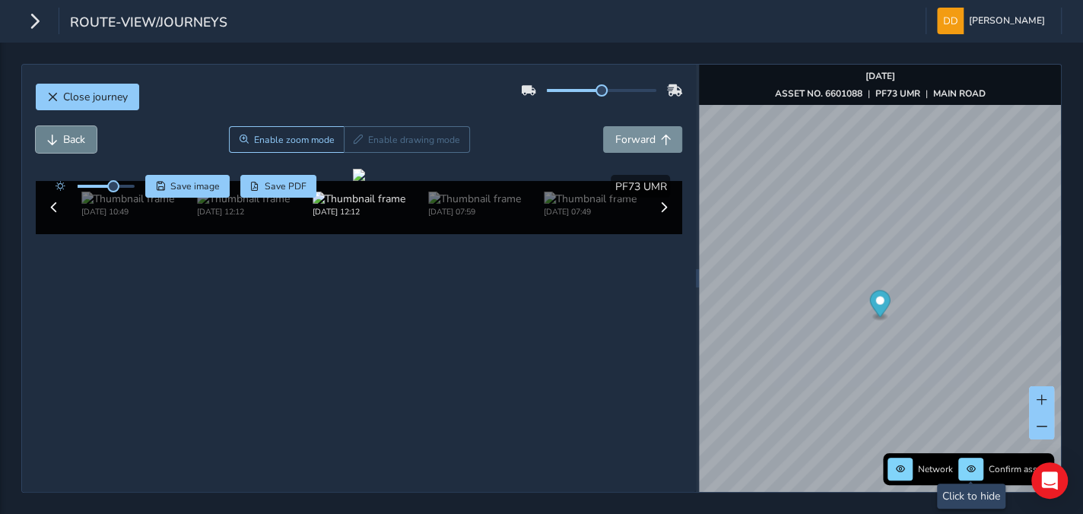
click at [78, 142] on span "Back" at bounding box center [74, 139] width 22 height 14
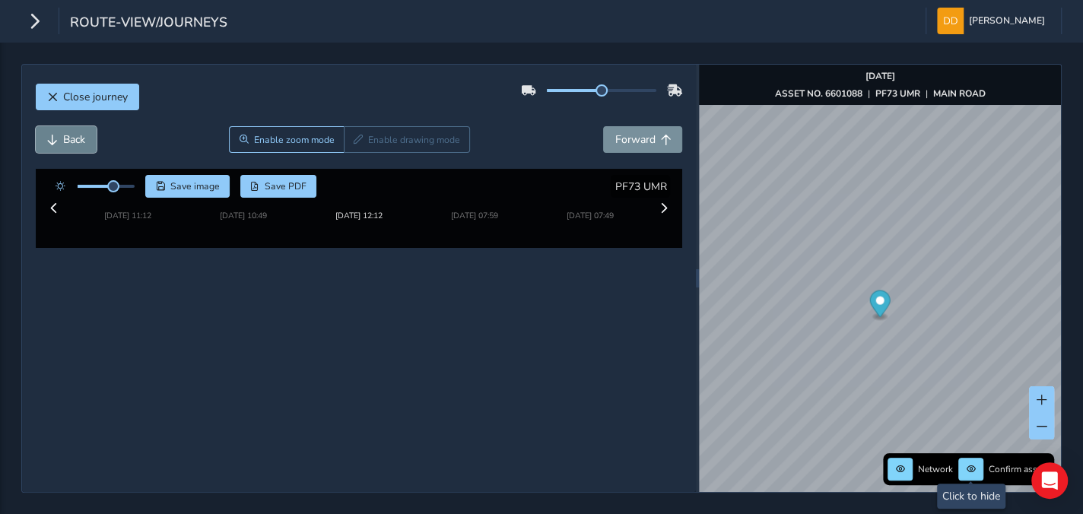
click at [59, 142] on button "Back" at bounding box center [66, 139] width 61 height 27
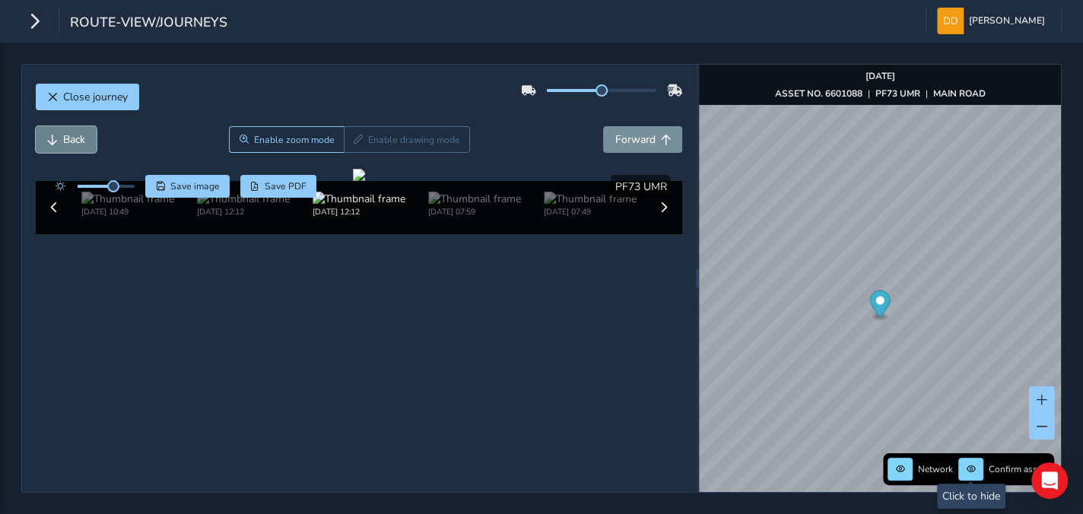
click at [59, 142] on button "Back" at bounding box center [66, 139] width 61 height 27
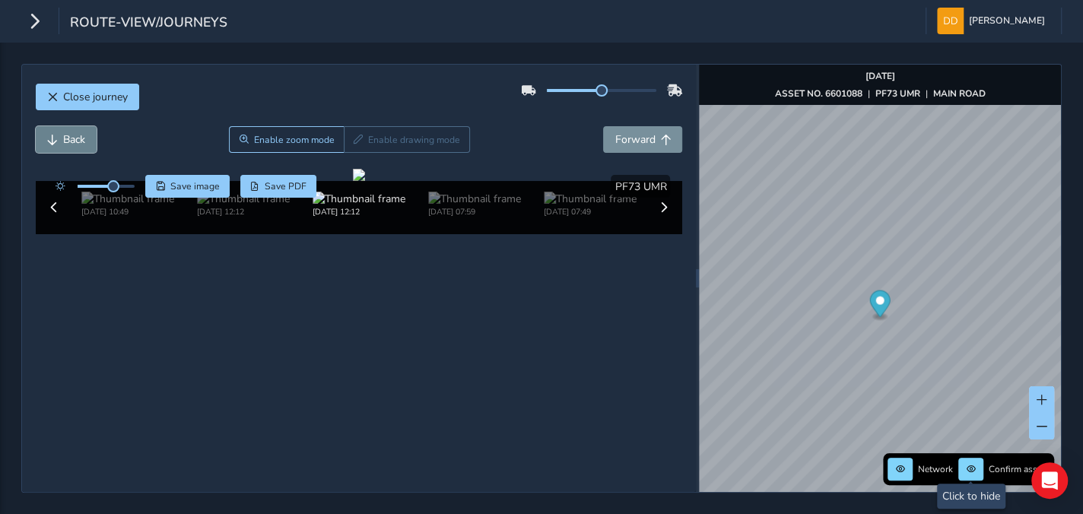
click at [59, 142] on button "Back" at bounding box center [66, 139] width 61 height 27
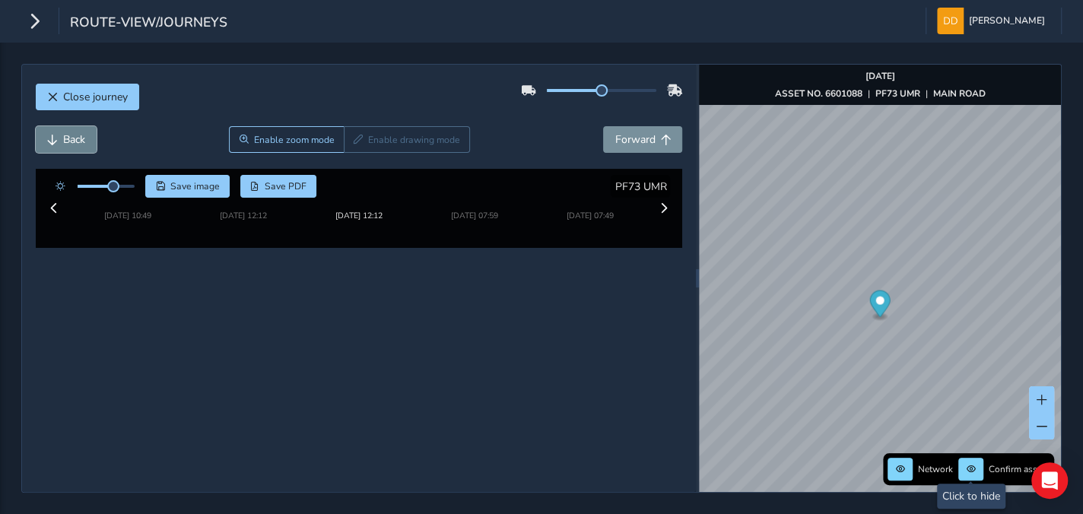
click at [59, 142] on button "Back" at bounding box center [66, 139] width 61 height 27
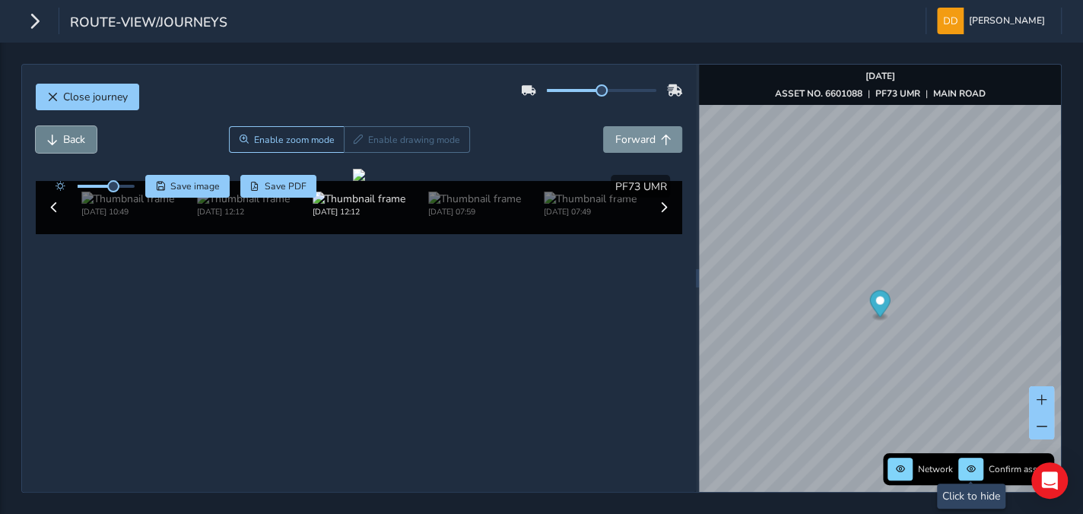
click at [59, 142] on button "Back" at bounding box center [66, 139] width 61 height 27
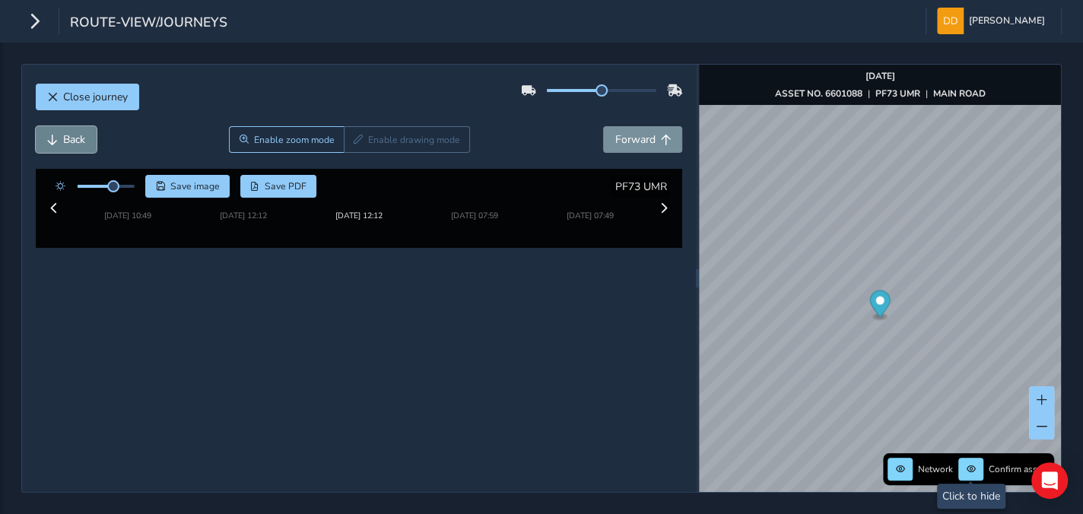
click at [59, 142] on button "Back" at bounding box center [66, 139] width 61 height 27
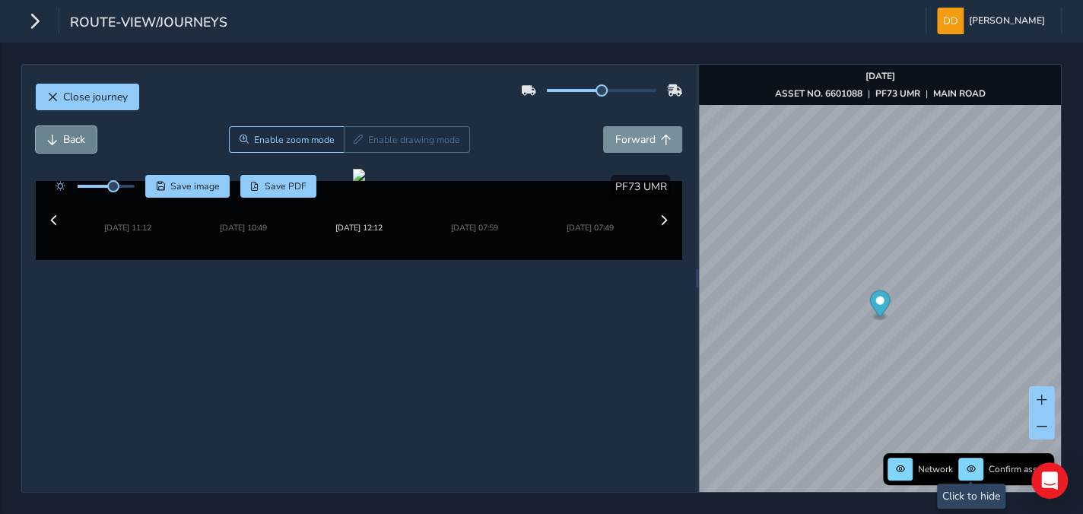
click at [59, 142] on button "Back" at bounding box center [66, 139] width 61 height 27
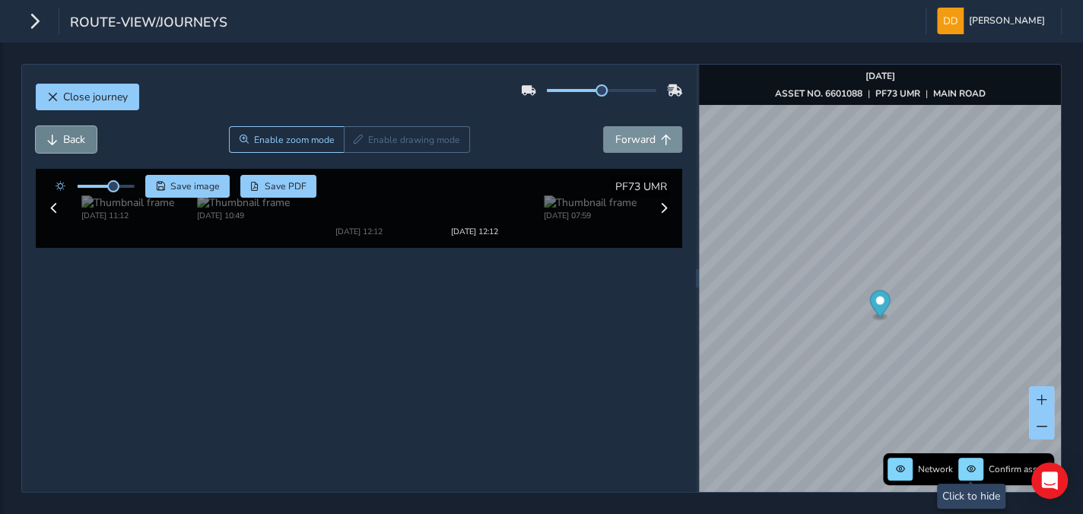
click at [59, 142] on button "Back" at bounding box center [66, 139] width 61 height 27
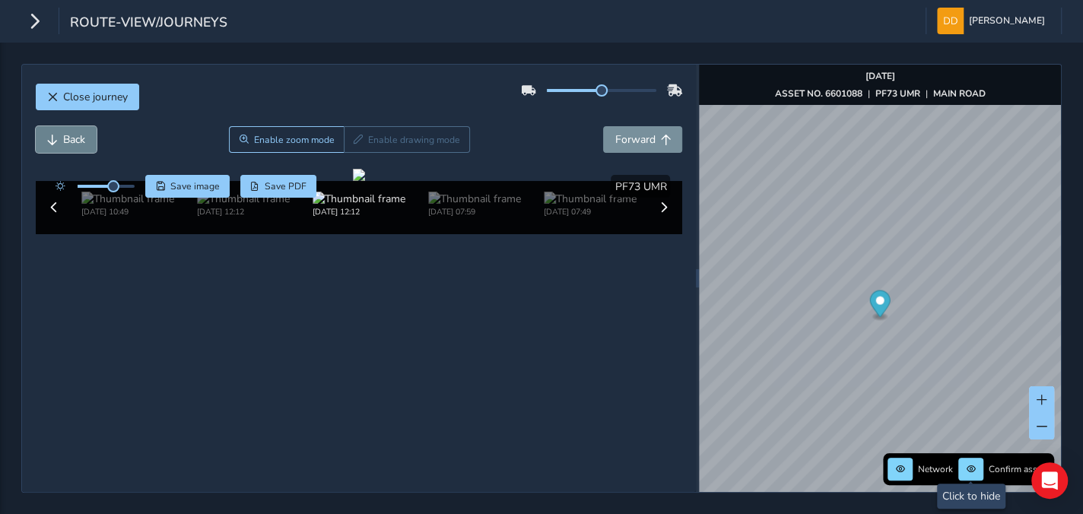
click at [59, 142] on button "Back" at bounding box center [66, 139] width 61 height 27
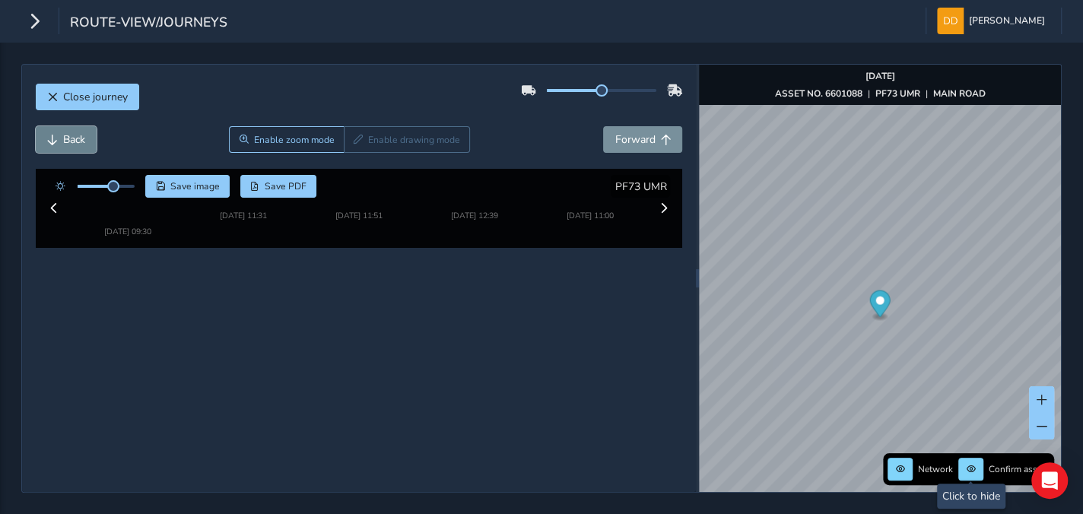
click at [59, 142] on button "Back" at bounding box center [66, 139] width 61 height 27
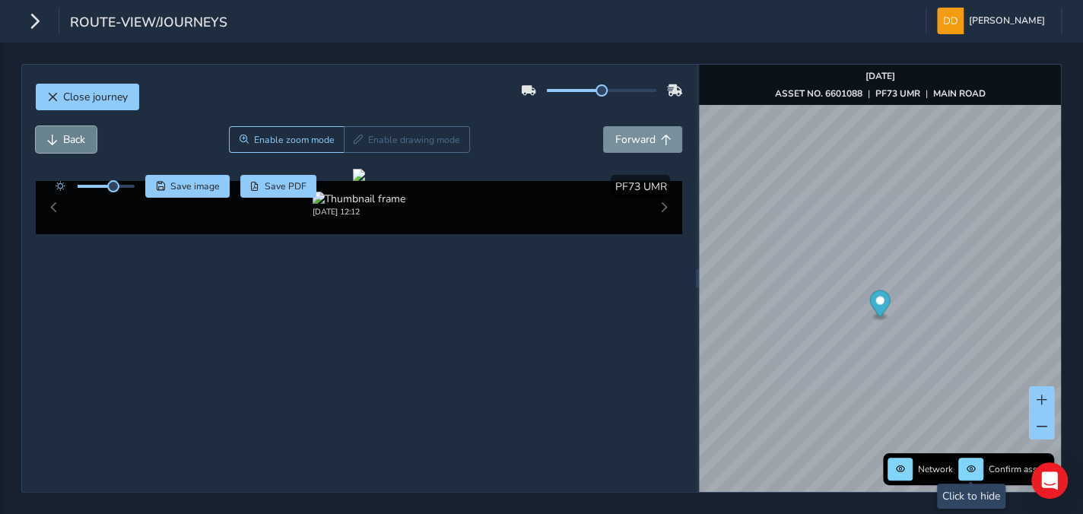
click at [59, 142] on button "Back" at bounding box center [66, 139] width 61 height 27
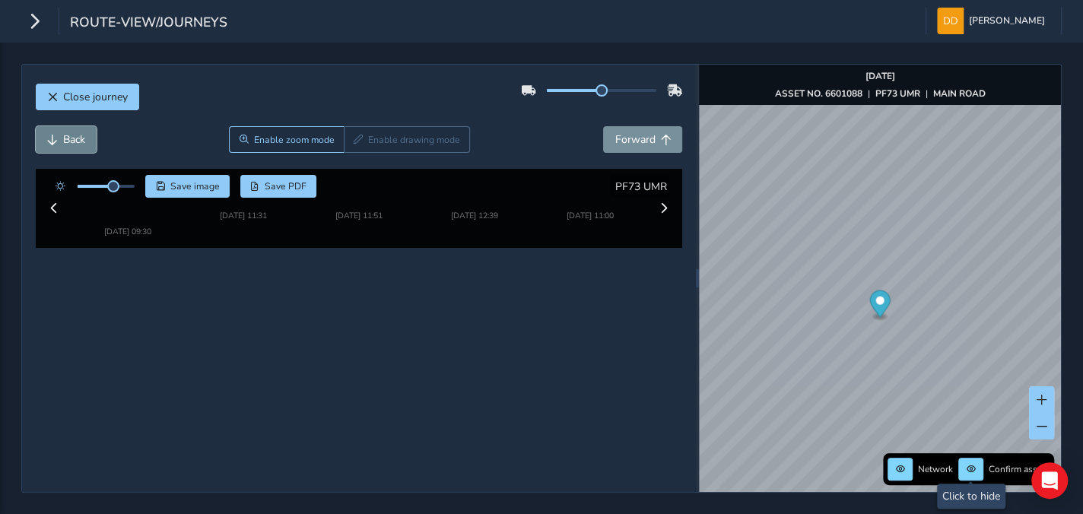
click at [63, 141] on span "Back" at bounding box center [74, 139] width 22 height 14
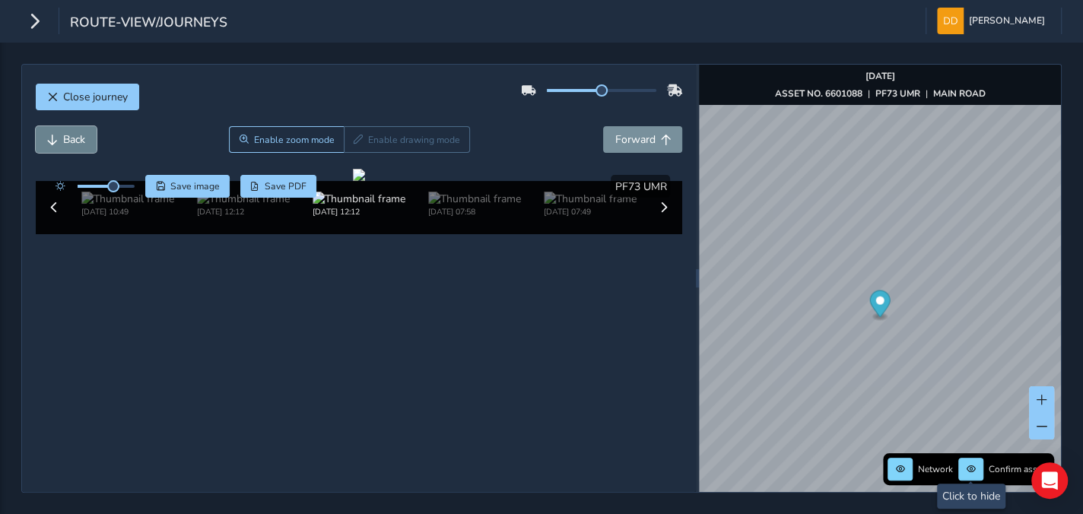
click at [63, 143] on span "Back" at bounding box center [74, 139] width 22 height 14
click at [353, 181] on div at bounding box center [359, 175] width 12 height 12
click at [621, 146] on span "Forward" at bounding box center [635, 139] width 40 height 14
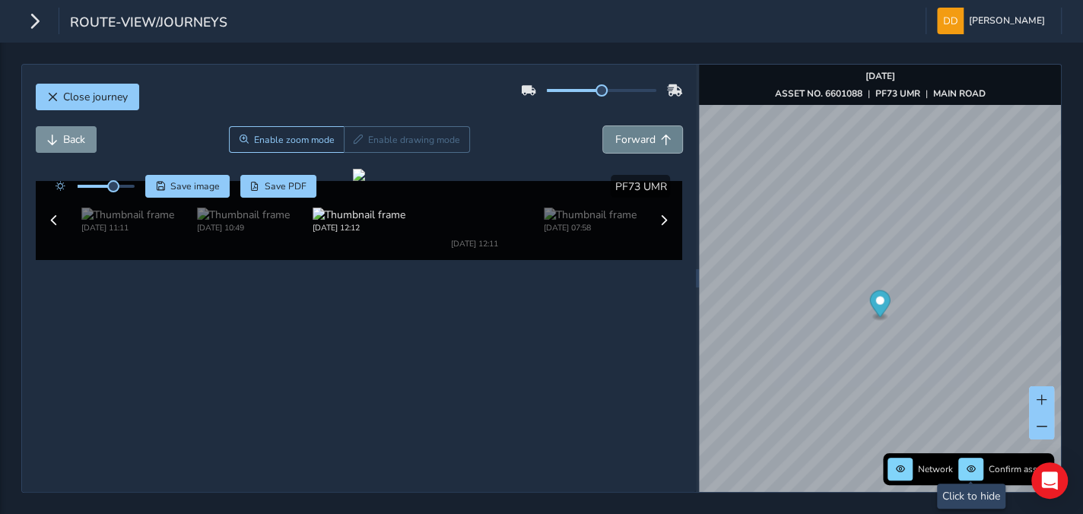
click at [621, 146] on span "Forward" at bounding box center [635, 139] width 40 height 14
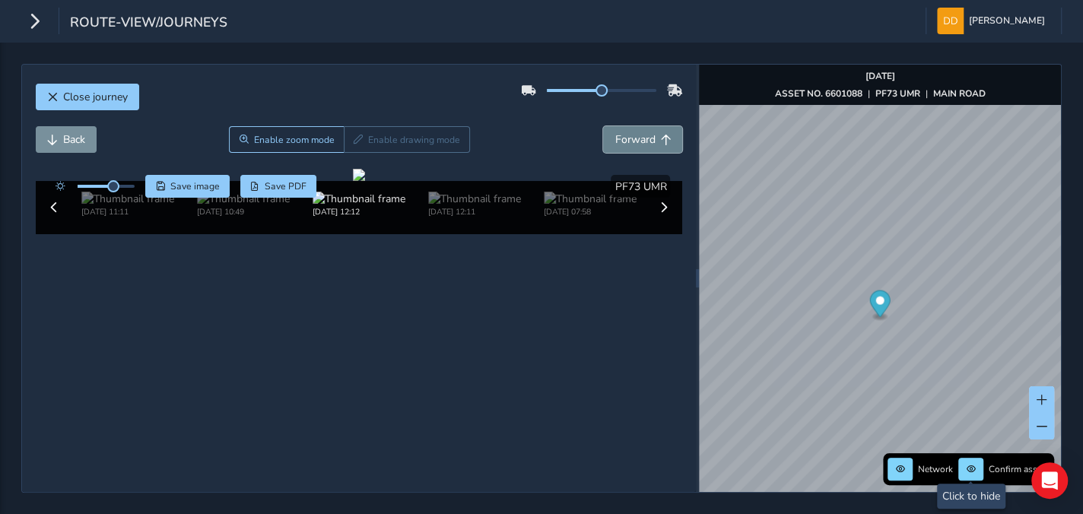
click at [621, 146] on span "Forward" at bounding box center [635, 139] width 40 height 14
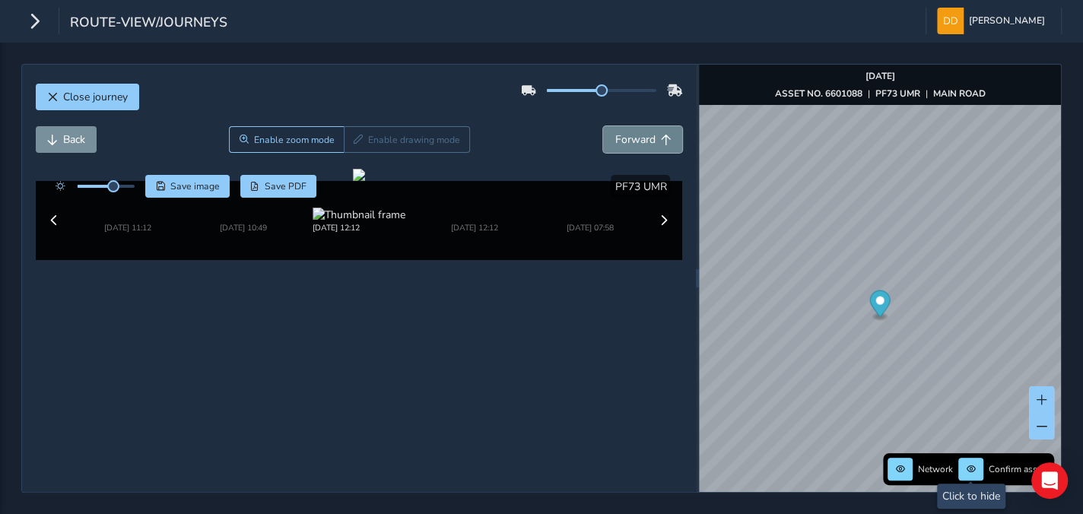
click at [621, 146] on span "Forward" at bounding box center [635, 139] width 40 height 14
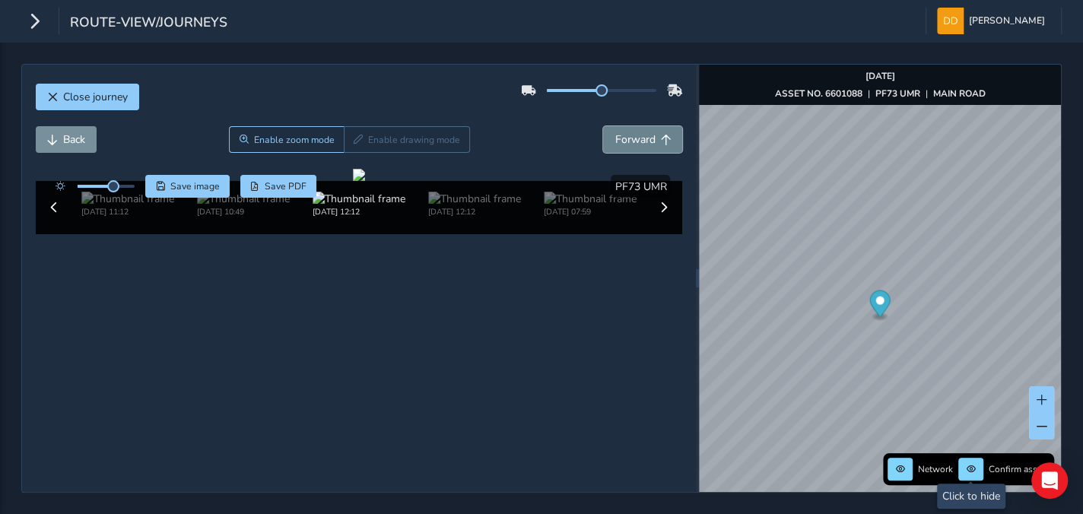
click at [621, 146] on span "Forward" at bounding box center [635, 139] width 40 height 14
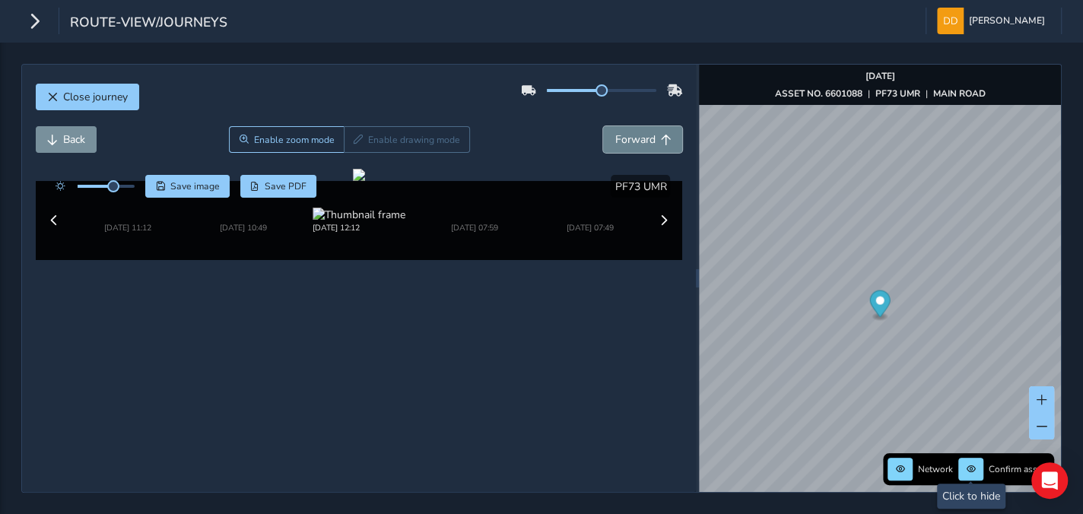
click at [615, 145] on span "Forward" at bounding box center [635, 139] width 40 height 14
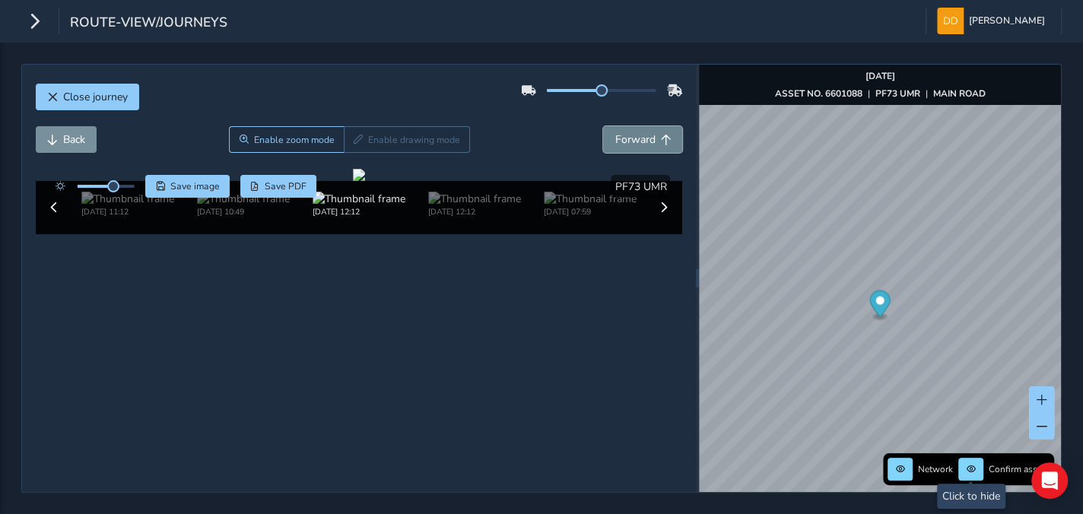
click at [615, 145] on span "Forward" at bounding box center [635, 139] width 40 height 14
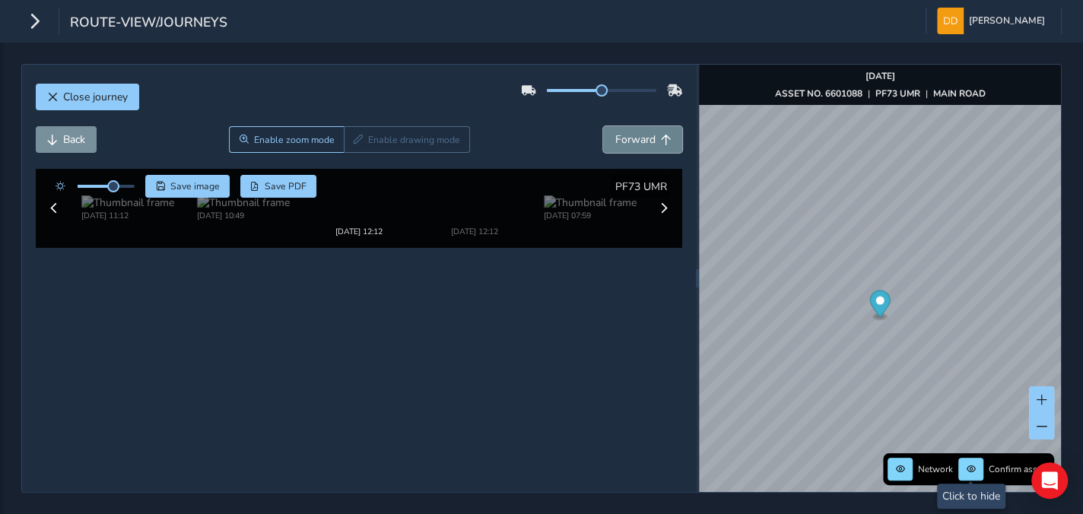
click at [615, 144] on span "Forward" at bounding box center [635, 139] width 40 height 14
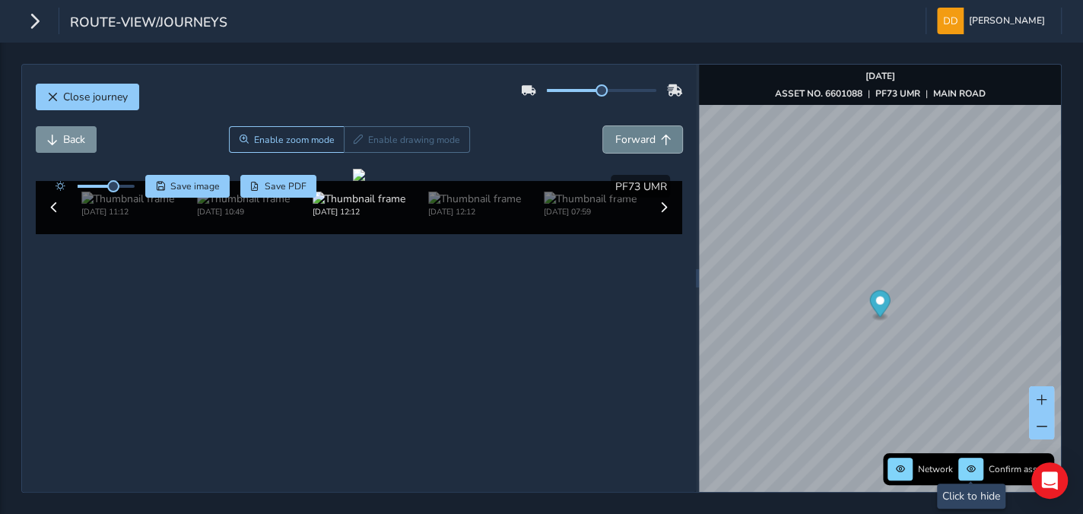
click at [615, 144] on span "Forward" at bounding box center [635, 139] width 40 height 14
click at [615, 143] on span "Forward" at bounding box center [635, 139] width 40 height 14
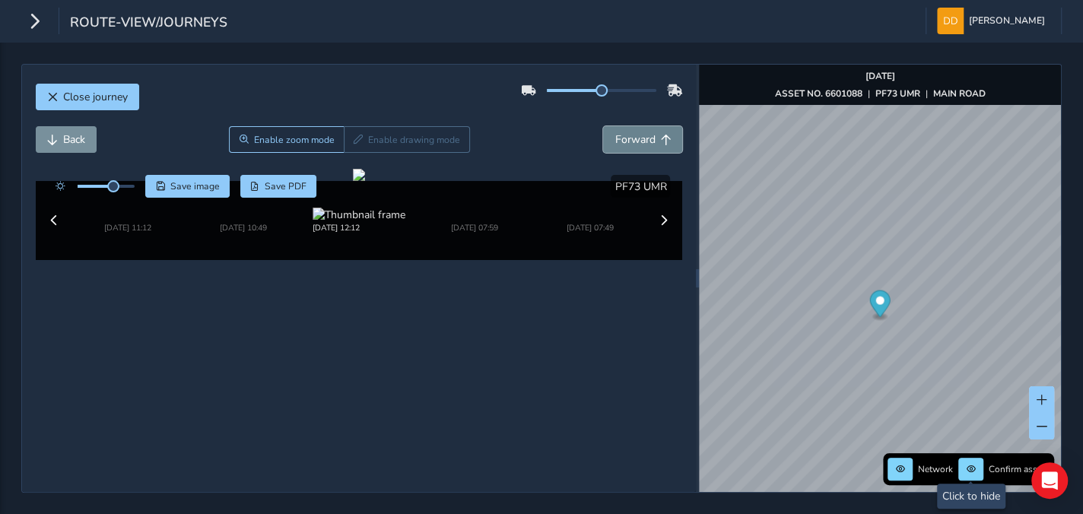
click at [616, 145] on span "Forward" at bounding box center [635, 139] width 40 height 14
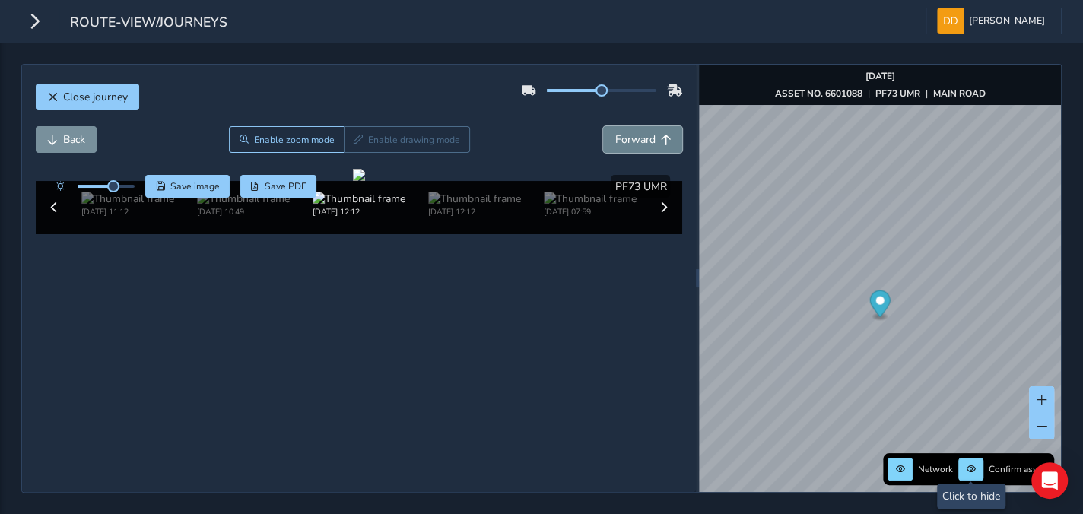
click at [616, 145] on span "Forward" at bounding box center [635, 139] width 40 height 14
click at [71, 140] on span "Back" at bounding box center [74, 139] width 22 height 14
click at [75, 138] on span "Back" at bounding box center [74, 139] width 22 height 14
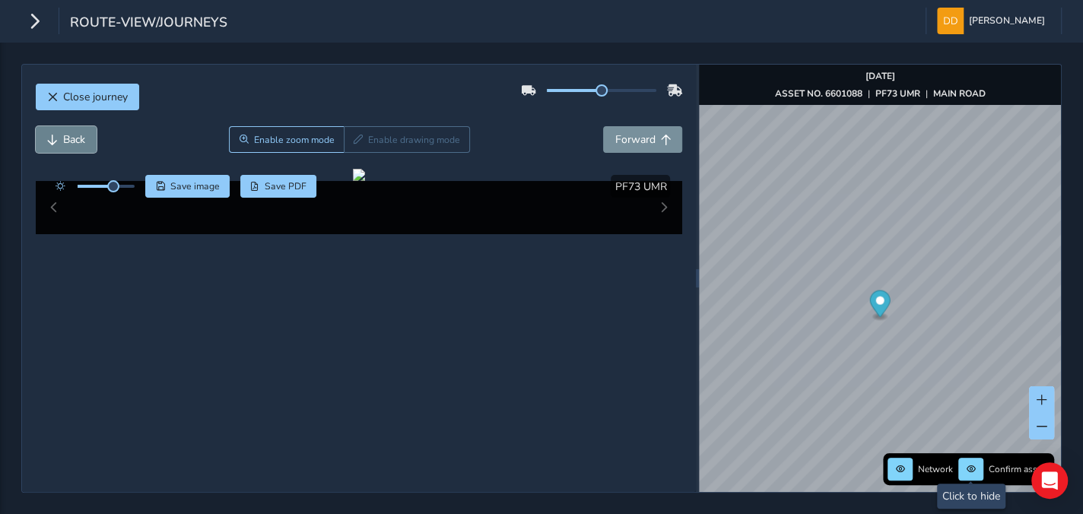
click at [75, 138] on span "Back" at bounding box center [74, 139] width 22 height 14
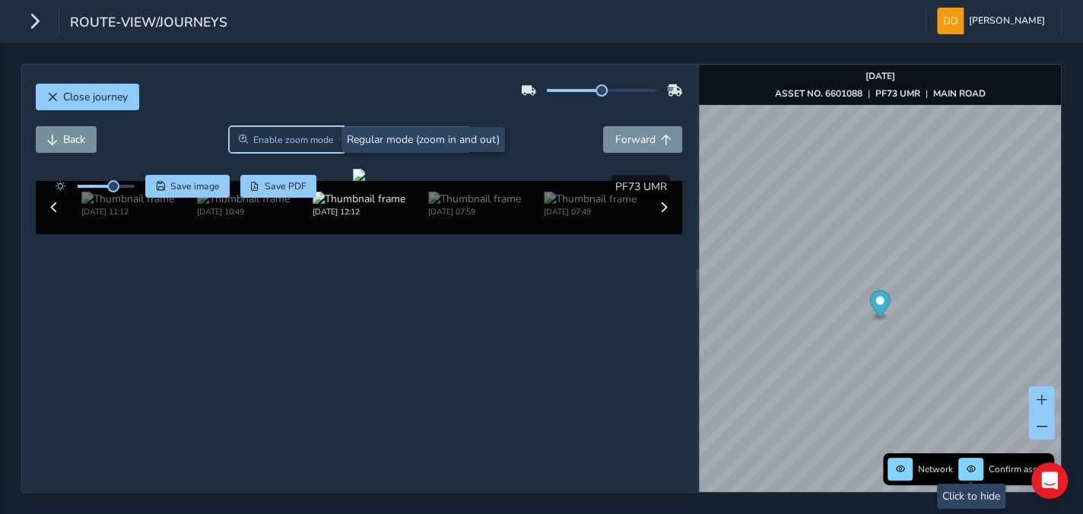
click at [274, 141] on span "Enable zoom mode" at bounding box center [293, 140] width 81 height 12
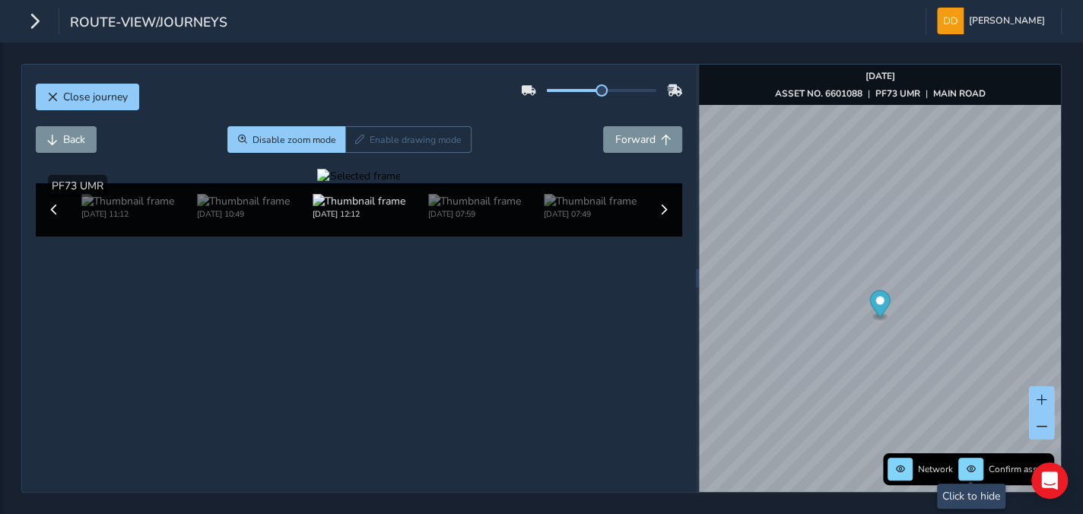
scroll to position [83, 0]
click at [1040, 424] on span at bounding box center [1042, 426] width 11 height 11
drag, startPoint x: 532, startPoint y: 238, endPoint x: 487, endPoint y: 156, distance: 94.0
click at [400, 169] on div at bounding box center [358, 176] width 83 height 14
click at [77, 135] on span "Back" at bounding box center [74, 139] width 22 height 14
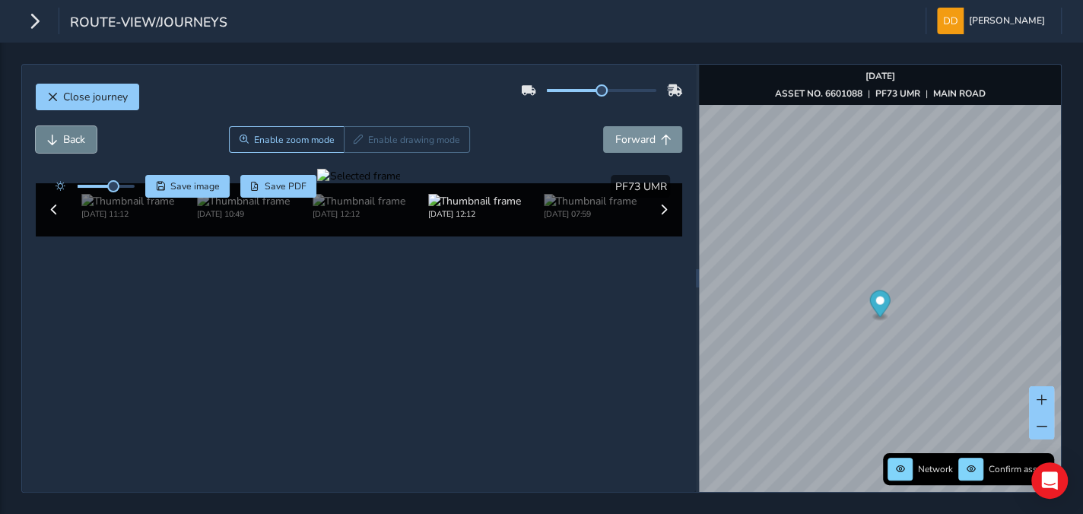
click at [78, 137] on span "Back" at bounding box center [74, 139] width 22 height 14
click at [68, 142] on span "Back" at bounding box center [74, 139] width 22 height 14
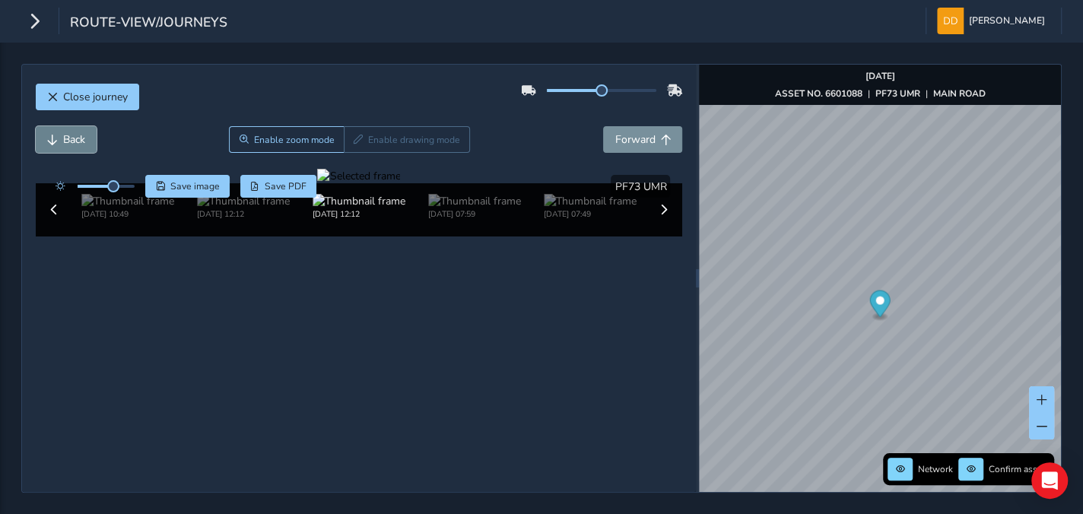
click at [68, 142] on span "Back" at bounding box center [74, 139] width 22 height 14
click at [79, 135] on span "Back" at bounding box center [74, 139] width 22 height 14
click at [79, 138] on span "Back" at bounding box center [74, 139] width 22 height 14
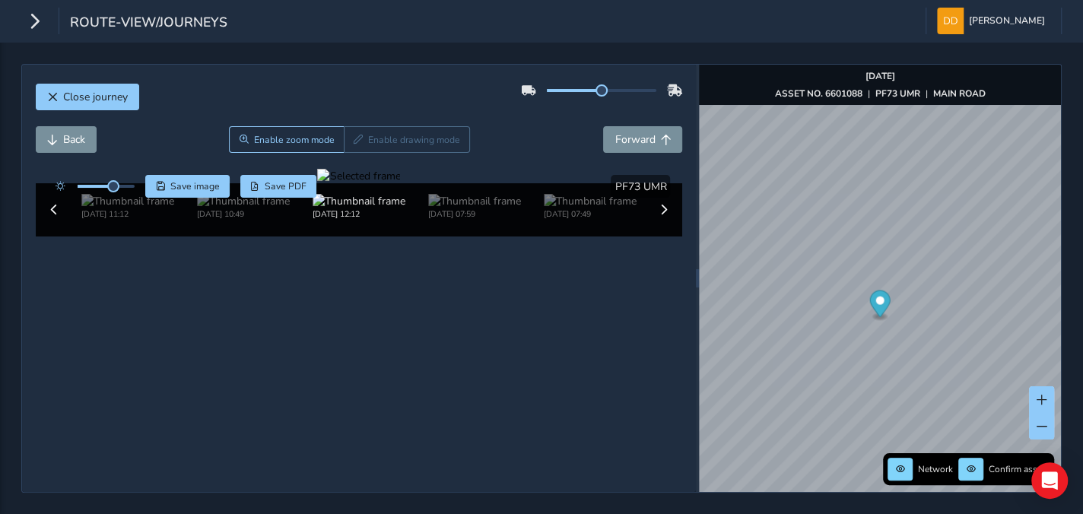
click at [400, 183] on div at bounding box center [358, 176] width 83 height 14
click at [725, 391] on div "Close journey Back Enable zoom mode Enable drawing mode Forward Click and Drag …" at bounding box center [541, 278] width 1040 height 429
drag, startPoint x: 454, startPoint y: 335, endPoint x: 254, endPoint y: 268, distance: 210.9
click at [317, 183] on div at bounding box center [358, 176] width 83 height 14
drag, startPoint x: 449, startPoint y: 353, endPoint x: 482, endPoint y: 361, distance: 33.8
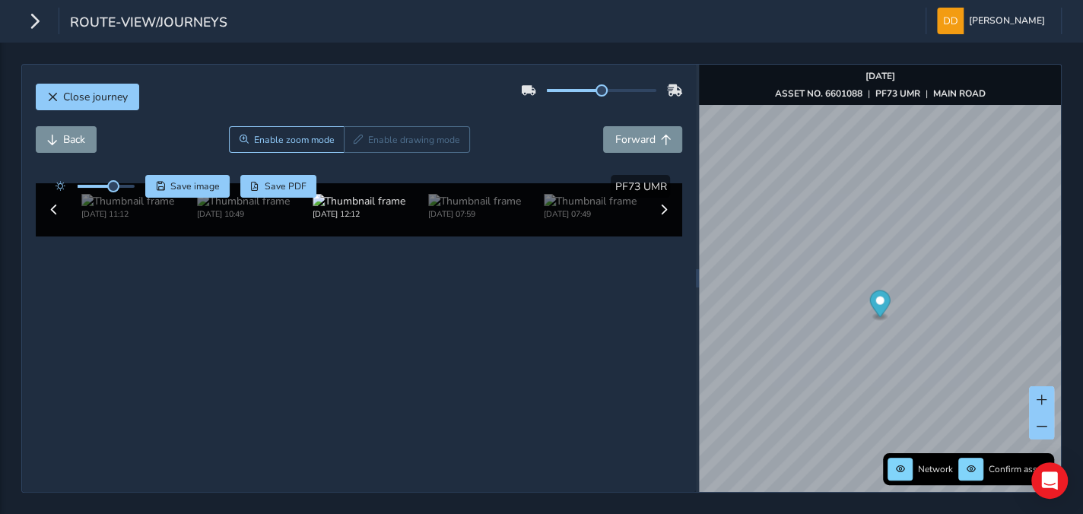
click at [482, 361] on img at bounding box center [320, 314] width 2190 height 1232
click at [338, 183] on div at bounding box center [358, 176] width 83 height 14
drag, startPoint x: 554, startPoint y: 298, endPoint x: 543, endPoint y: 305, distance: 12.7
click at [400, 183] on div at bounding box center [358, 176] width 83 height 14
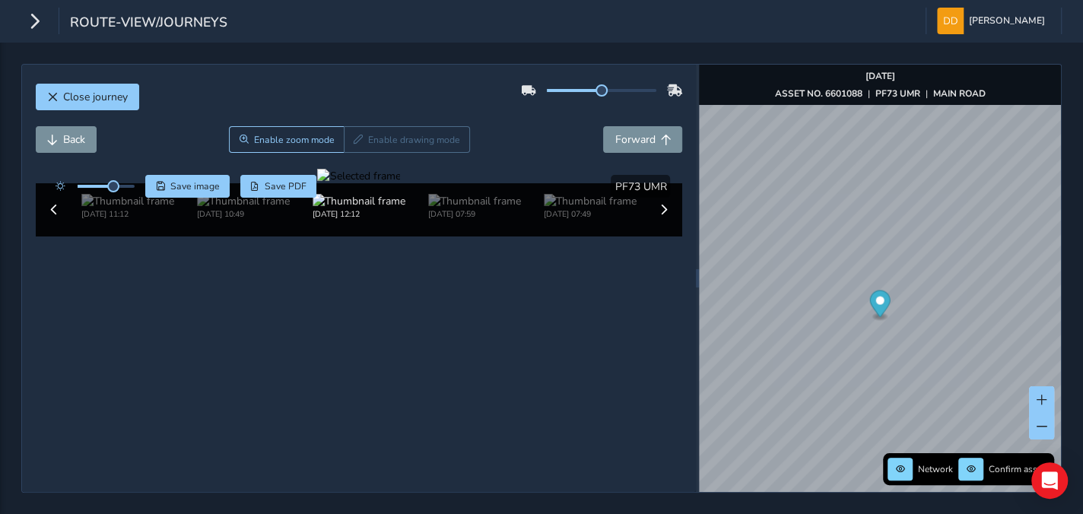
scroll to position [0, 0]
click at [274, 141] on span "Enable zoom mode" at bounding box center [293, 140] width 81 height 12
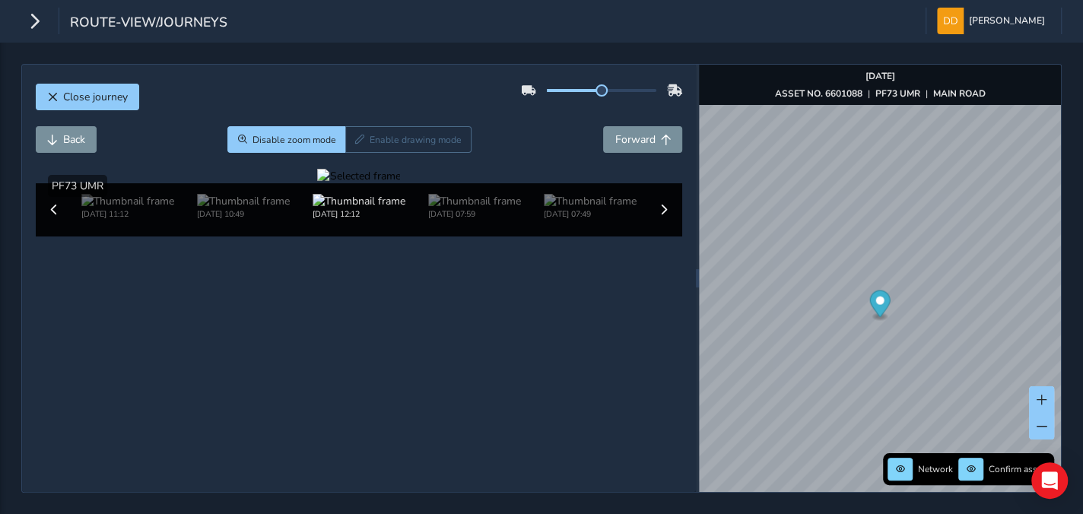
click at [436, 195] on div "Show detections PF73 UMR" at bounding box center [359, 186] width 647 height 22
drag, startPoint x: 402, startPoint y: 302, endPoint x: 295, endPoint y: 283, distance: 108.9
click at [317, 183] on div at bounding box center [358, 176] width 83 height 14
click at [340, 302] on img at bounding box center [790, 363] width 2190 height 1232
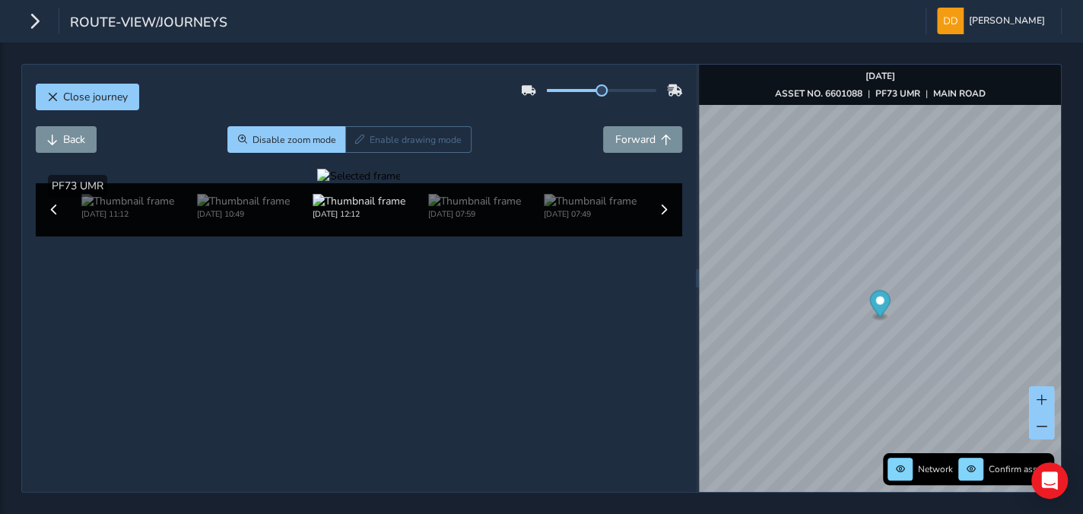
click at [366, 183] on div at bounding box center [358, 176] width 83 height 14
click at [400, 183] on div at bounding box center [358, 176] width 83 height 14
